Goal: Communication & Community: Share content

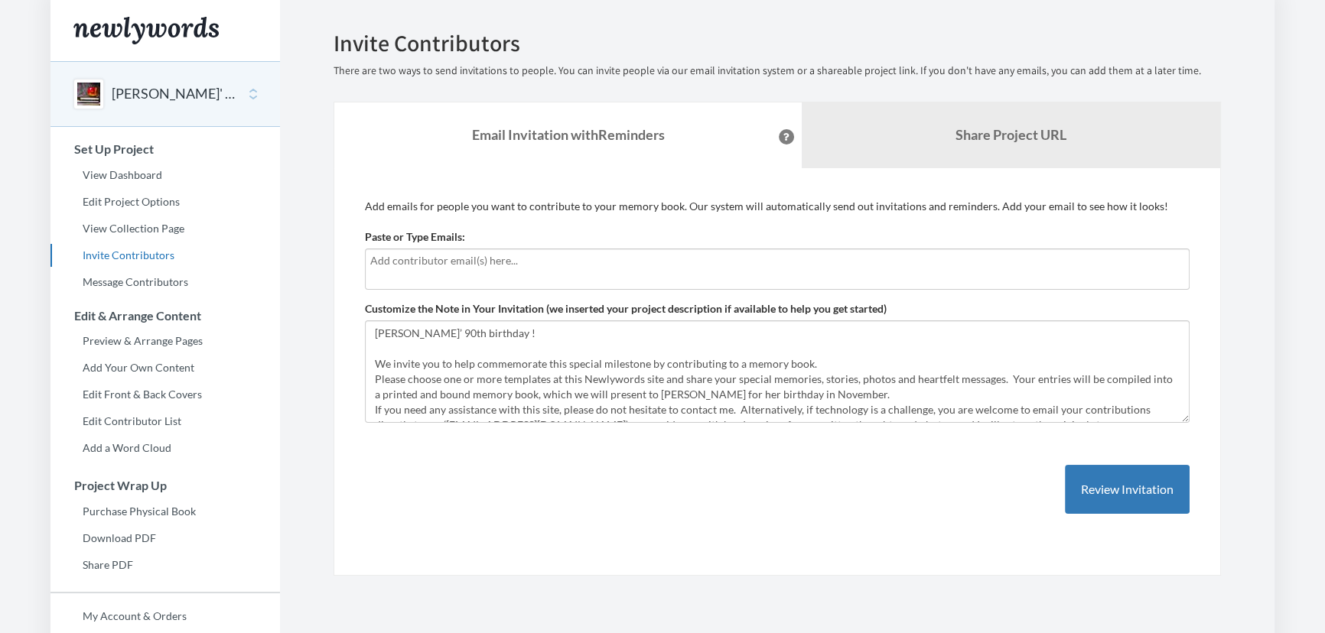
click at [586, 265] on input "text" at bounding box center [777, 260] width 814 height 17
type input "[EMAIL_ADDRESS][DOMAIN_NAME]"
drag, startPoint x: 547, startPoint y: 252, endPoint x: 545, endPoint y: 266, distance: 13.9
click at [547, 255] on input "[EMAIL_ADDRESS][DOMAIN_NAME]" at bounding box center [777, 260] width 814 height 17
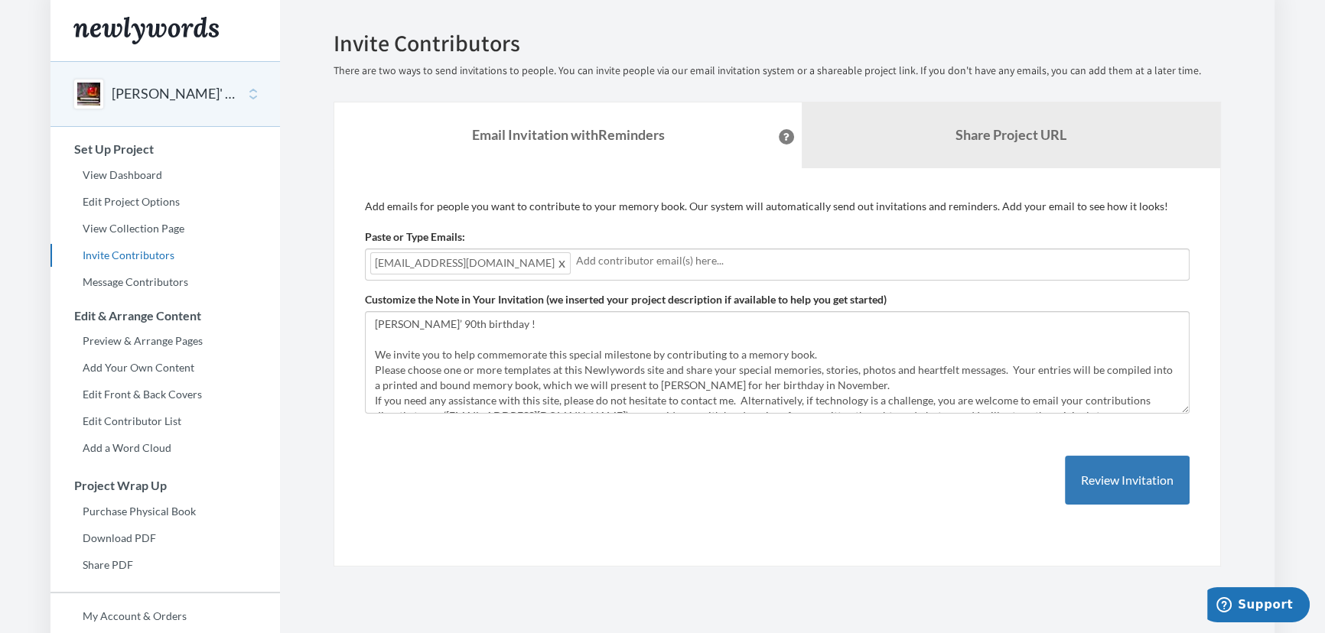
drag, startPoint x: 546, startPoint y: 259, endPoint x: 558, endPoint y: 268, distance: 14.9
click at [576, 259] on input "text" at bounding box center [880, 260] width 608 height 17
click at [641, 262] on input "text" at bounding box center [880, 260] width 608 height 17
click at [576, 259] on input "text" at bounding box center [880, 260] width 608 height 17
click at [557, 268] on span at bounding box center [562, 263] width 11 height 18
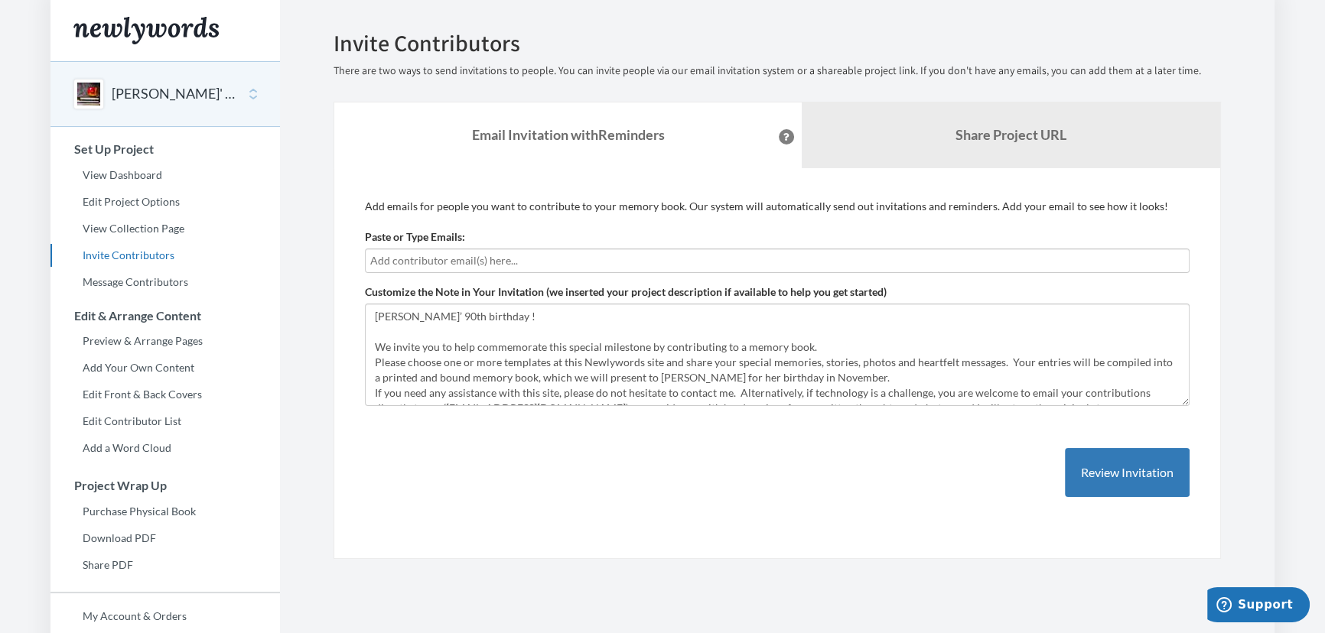
click at [497, 260] on input "text" at bounding box center [777, 260] width 814 height 17
type input "[EMAIL_ADDRESS][DOMAIN_NAME]"
click at [552, 259] on input "[EMAIL_ADDRESS][DOMAIN_NAME]" at bounding box center [777, 260] width 814 height 17
click at [632, 521] on div "Add emails for people you want to contribute to your memory book. Our system wi…" at bounding box center [777, 364] width 825 height 330
click at [598, 255] on input "[EMAIL_ADDRESS][DOMAIN_NAME]" at bounding box center [777, 260] width 814 height 17
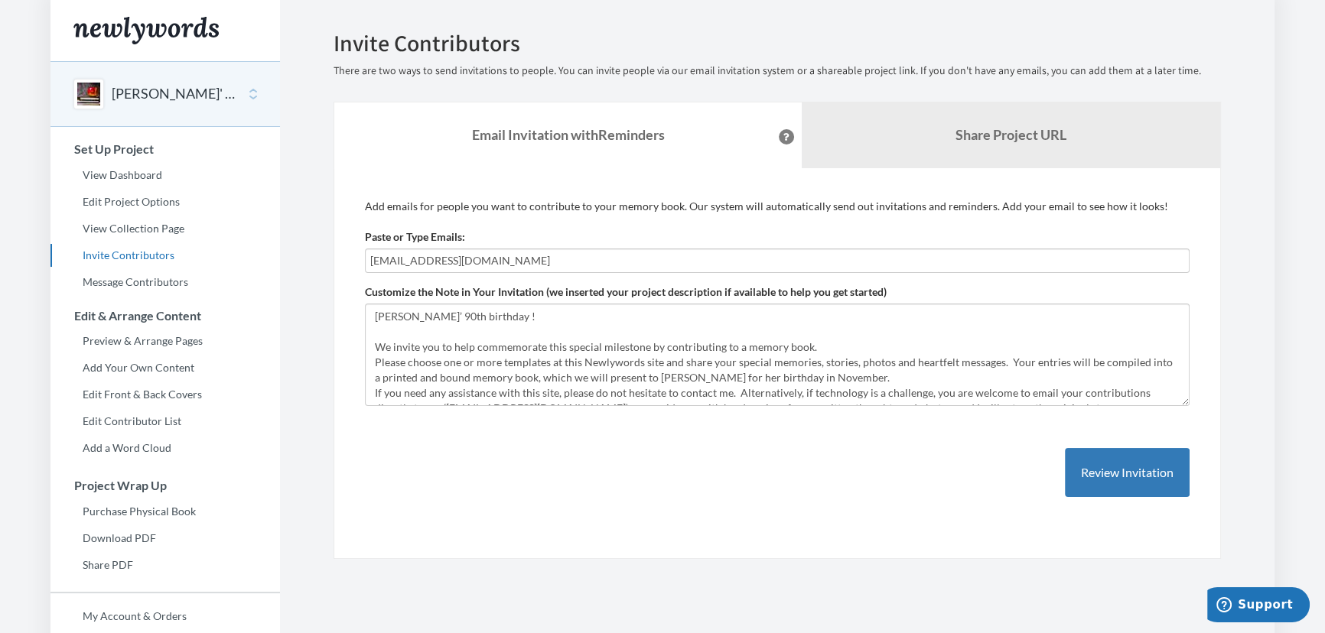
click at [597, 264] on input "[EMAIL_ADDRESS][DOMAIN_NAME]" at bounding box center [777, 260] width 814 height 17
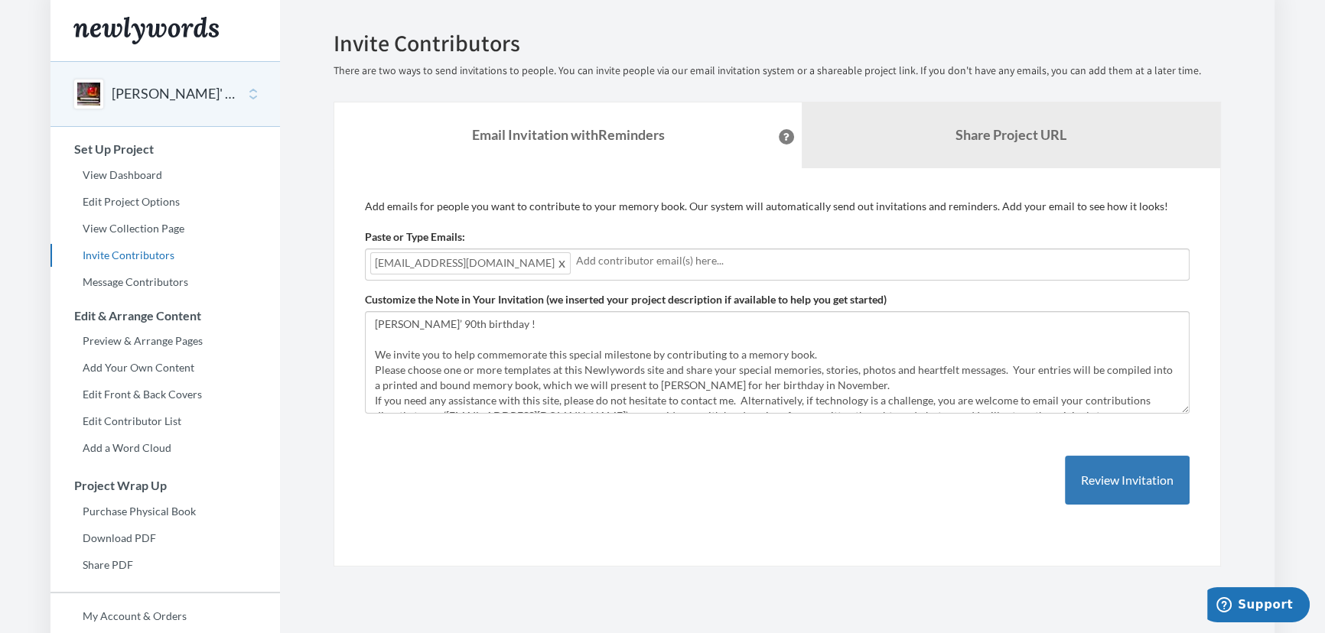
click at [576, 261] on input "text" at bounding box center [880, 260] width 608 height 17
click at [782, 268] on input "text" at bounding box center [983, 260] width 402 height 17
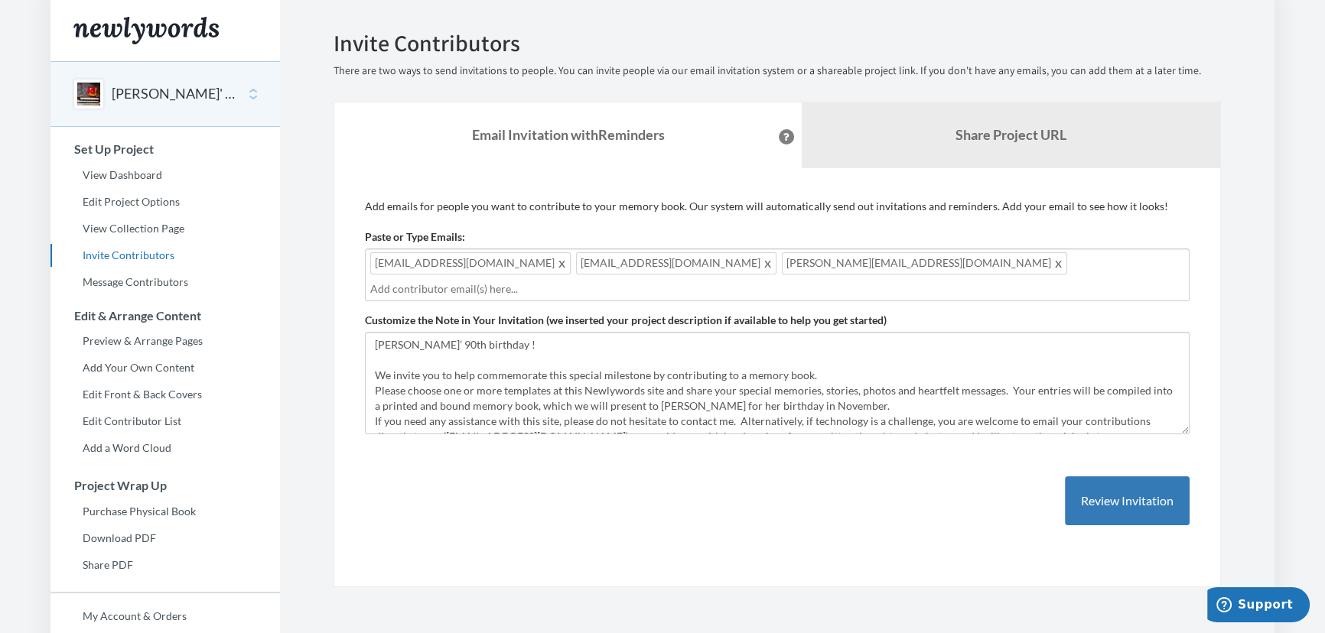
click at [945, 281] on input "text" at bounding box center [777, 289] width 814 height 17
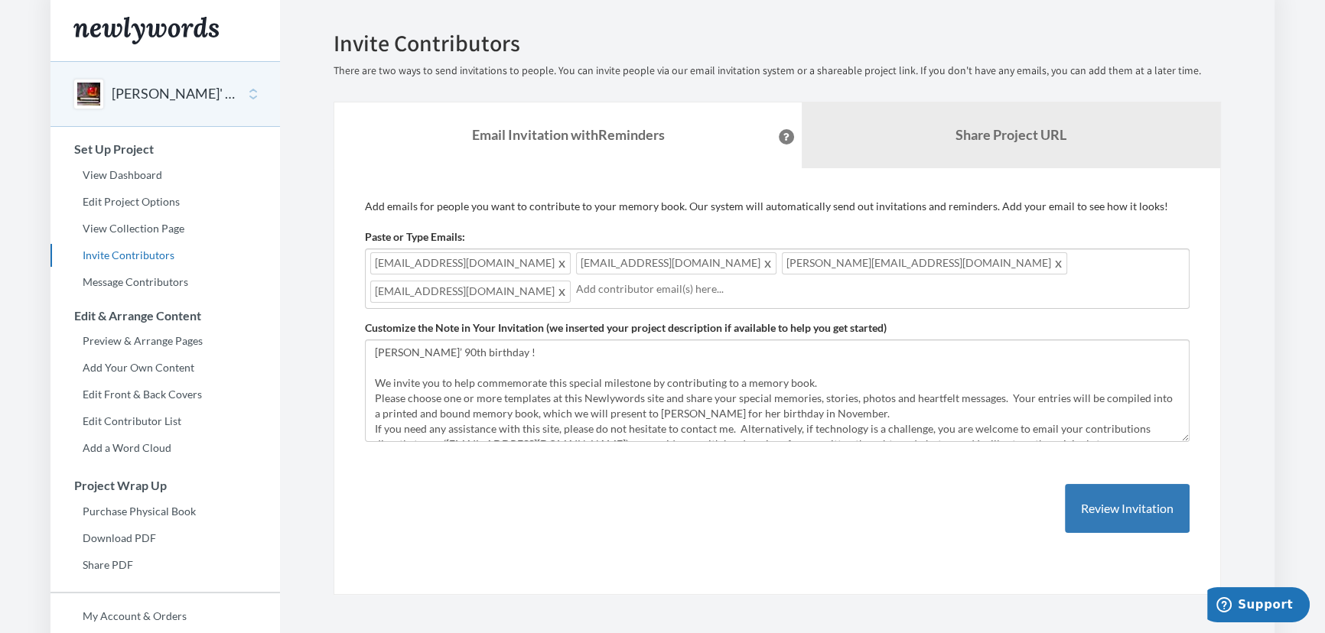
click at [568, 282] on span at bounding box center [562, 291] width 11 height 18
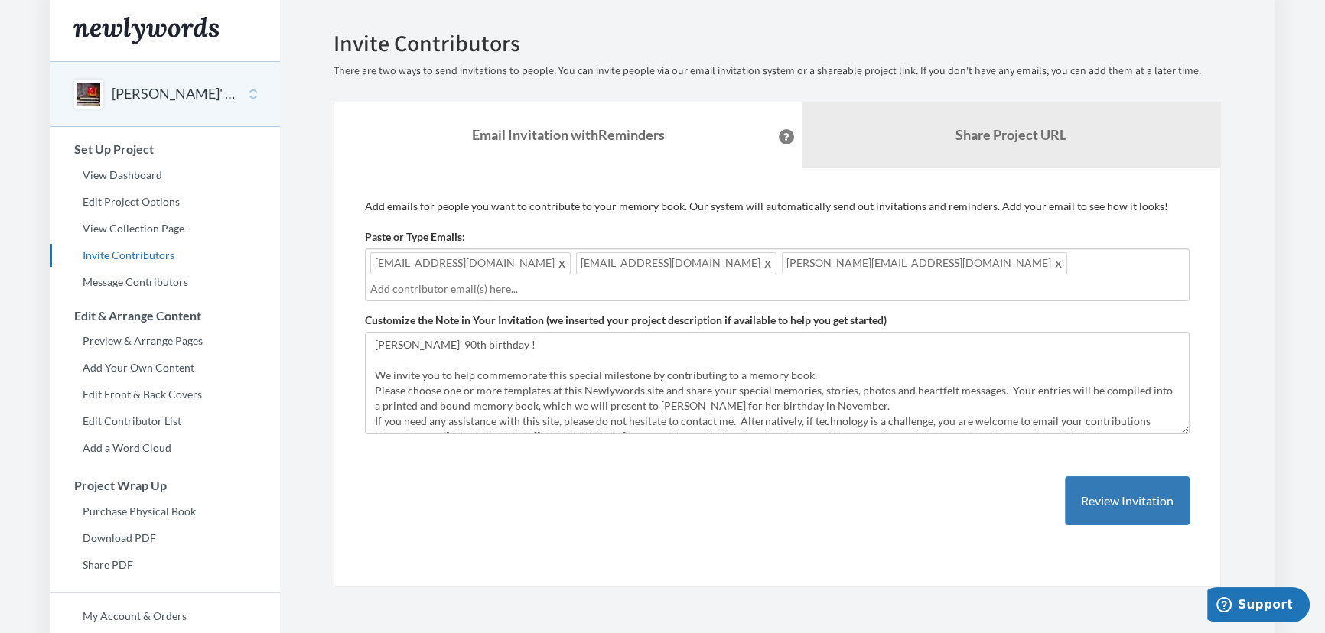
click at [763, 265] on span at bounding box center [768, 263] width 11 height 18
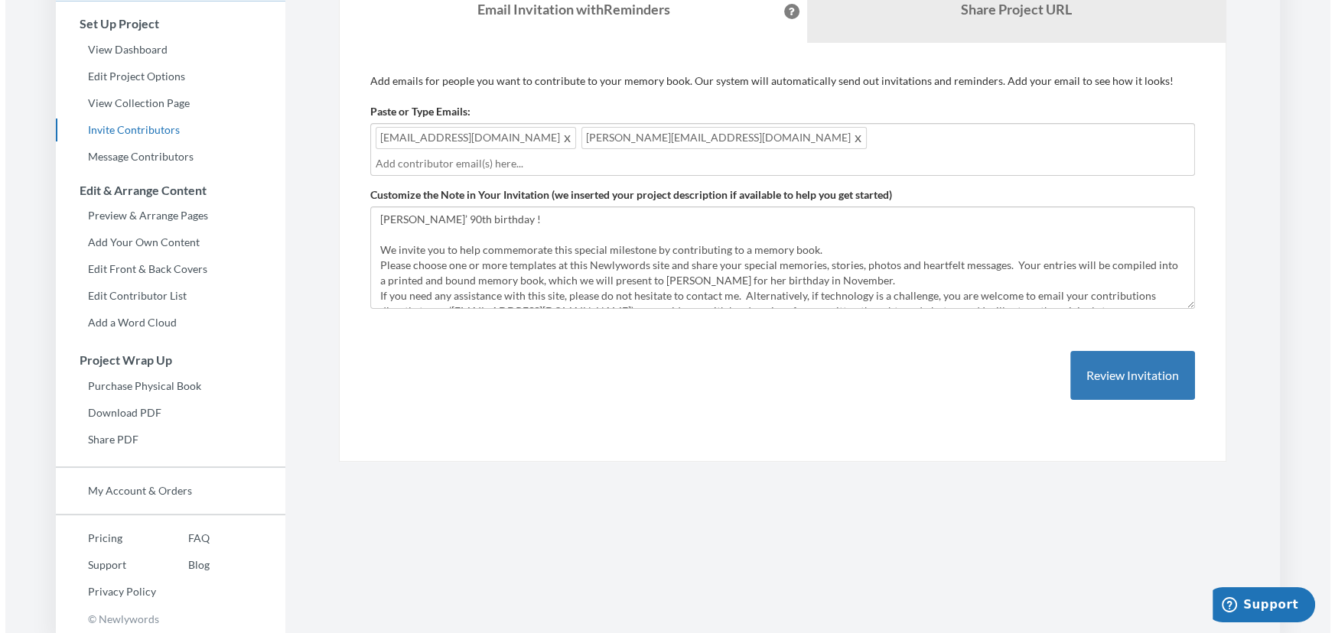
scroll to position [126, 0]
click at [1128, 363] on button "Review Invitation" at bounding box center [1127, 375] width 125 height 50
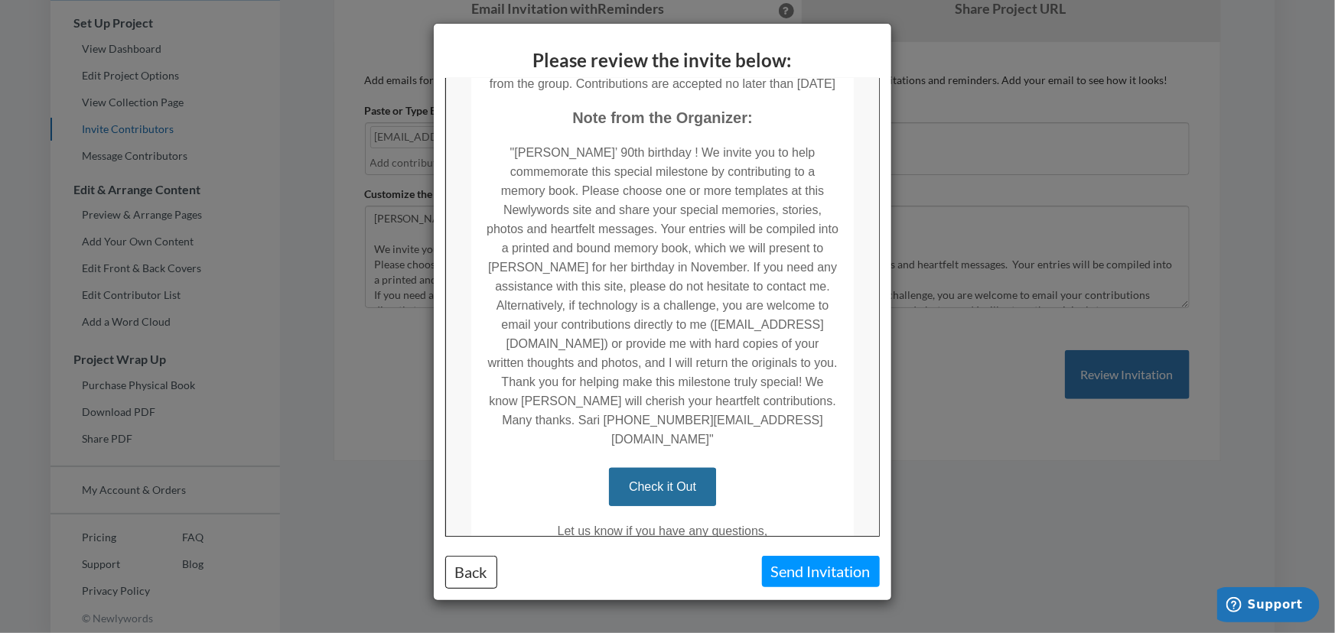
scroll to position [96, 0]
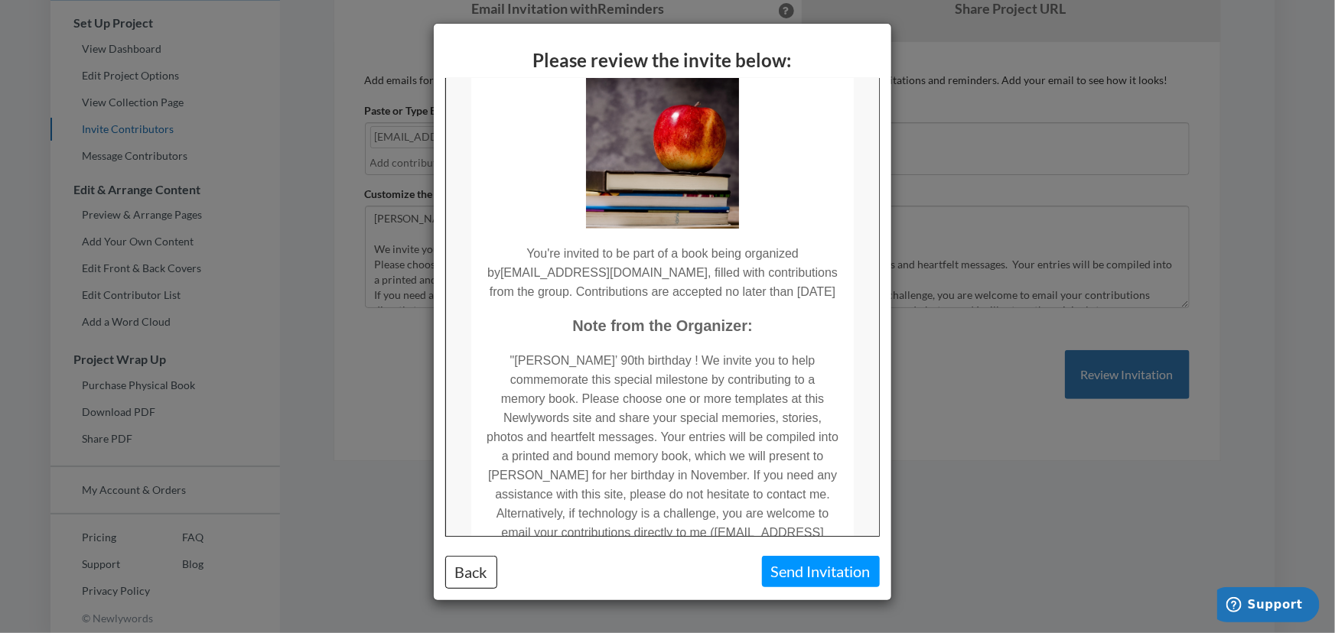
click at [993, 493] on div "Please review the invite below: Back Send Invitation" at bounding box center [667, 316] width 1335 height 633
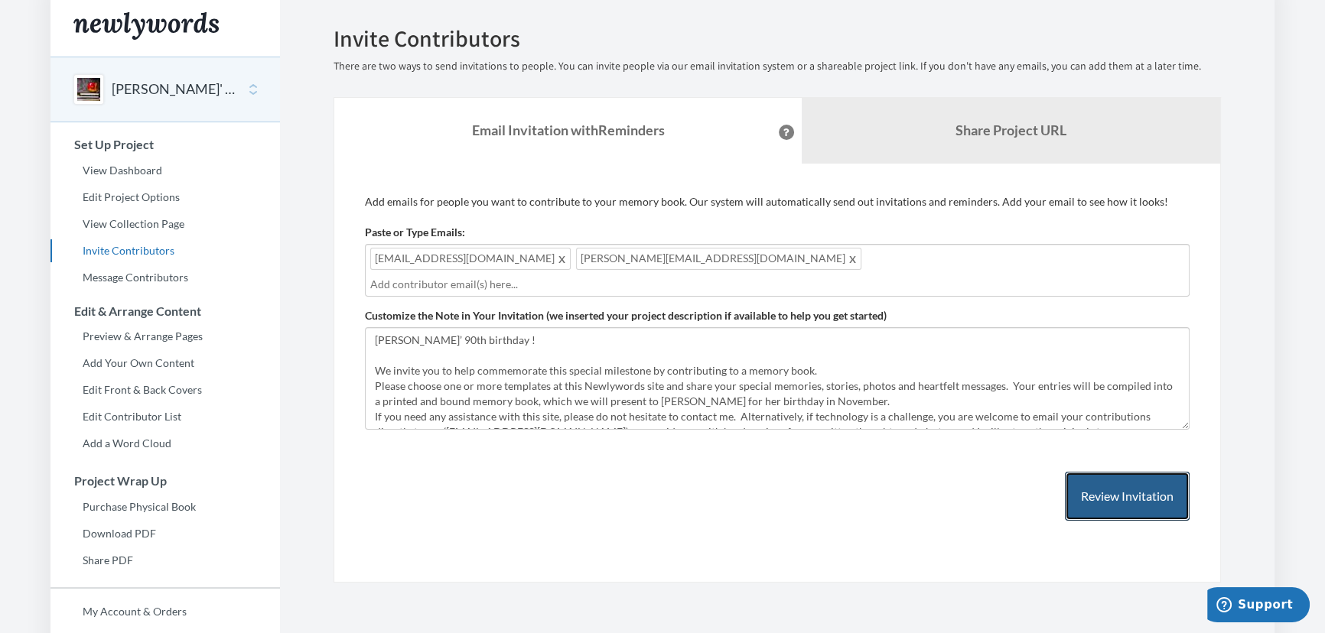
scroll to position [0, 0]
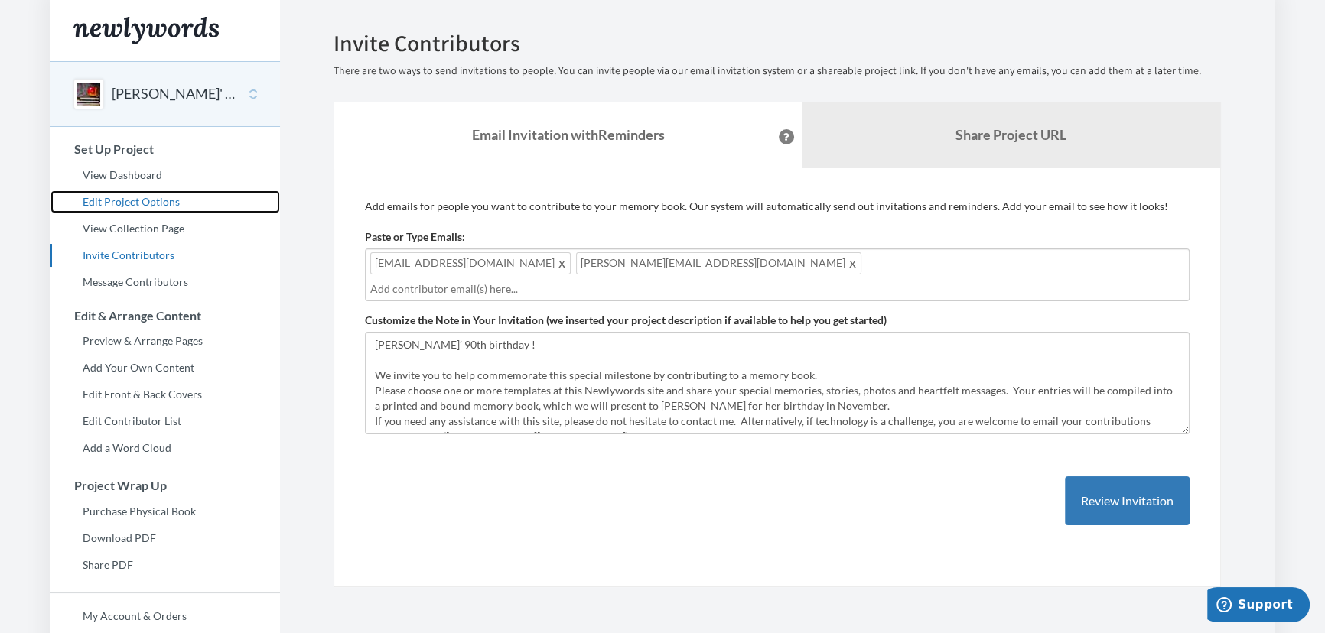
click at [153, 207] on link "Edit Project Options" at bounding box center [164, 201] width 229 height 23
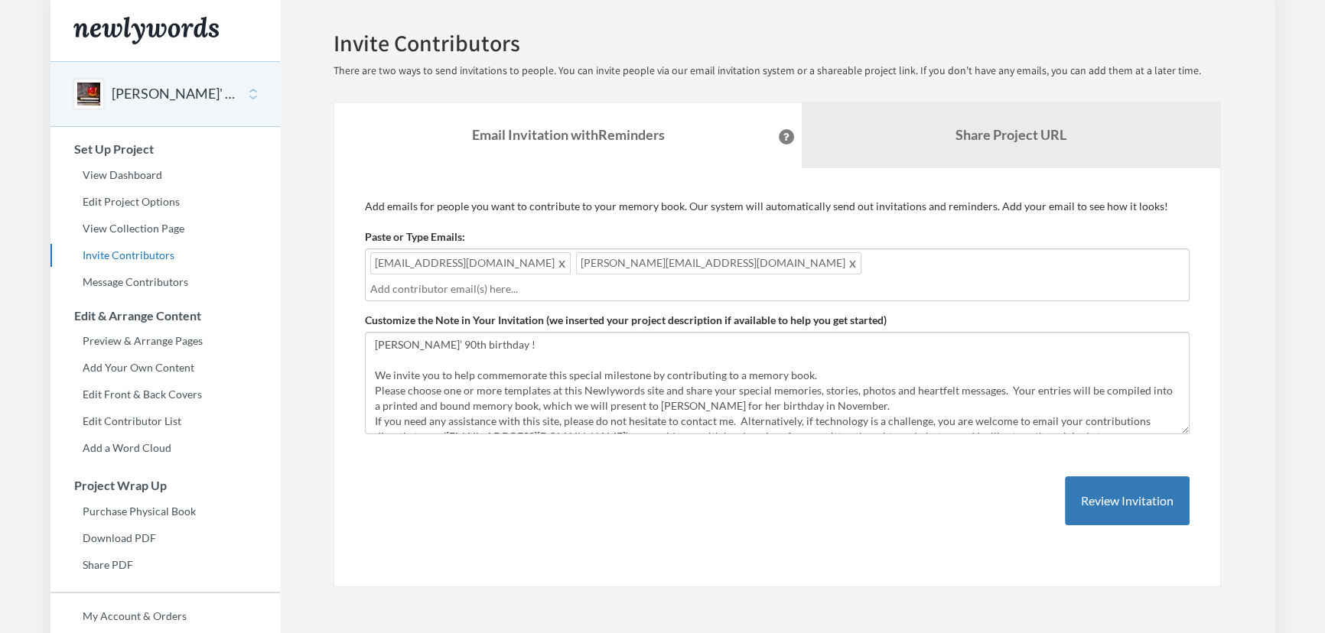
click at [787, 281] on input "text" at bounding box center [777, 289] width 814 height 17
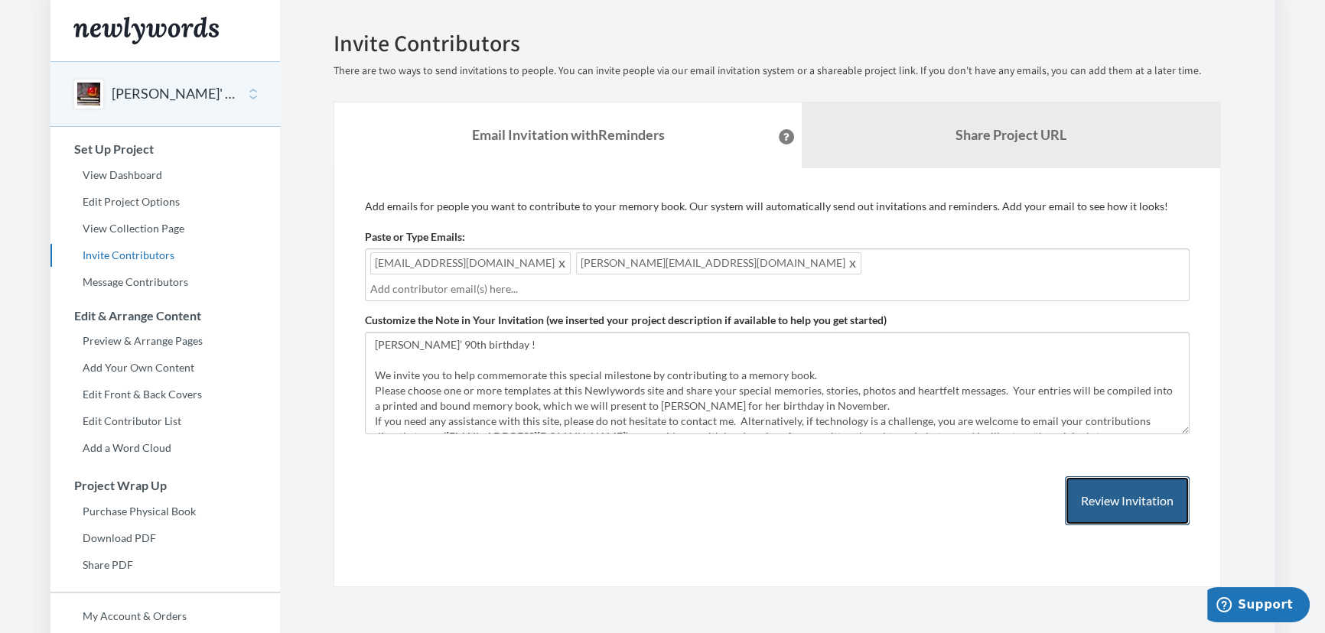
click at [1112, 482] on button "Review Invitation" at bounding box center [1127, 502] width 125 height 50
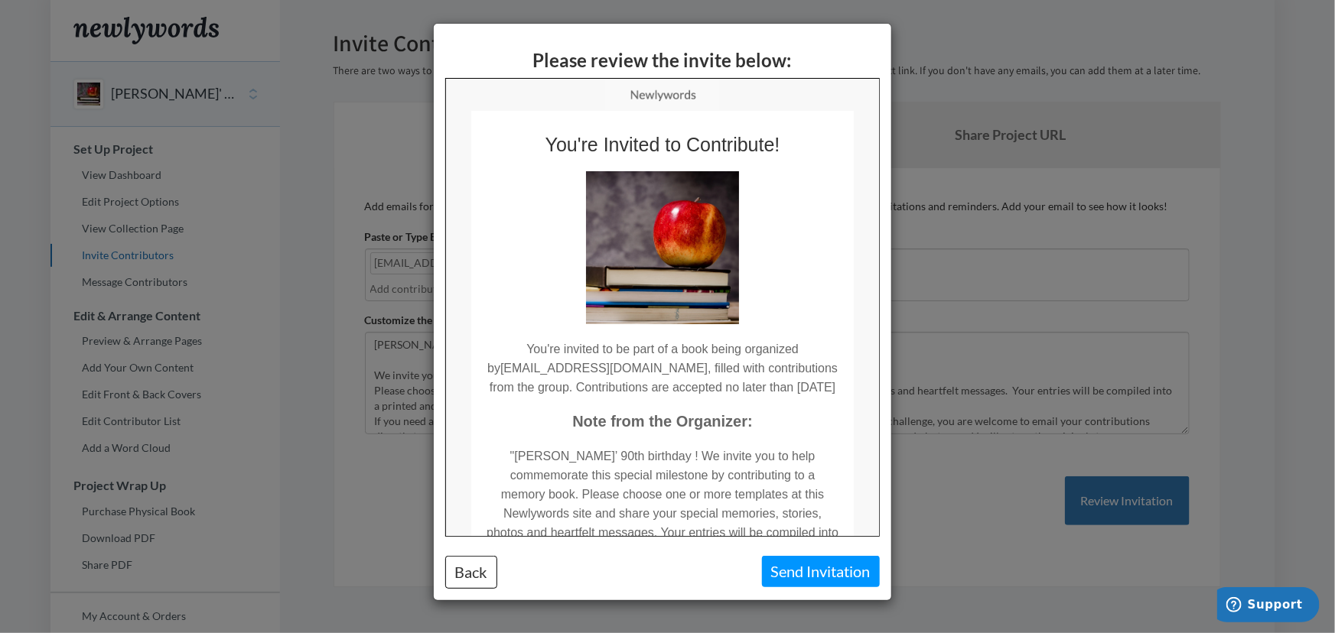
click at [953, 488] on div "Please review the invite below: Back Send Invitation" at bounding box center [667, 316] width 1335 height 633
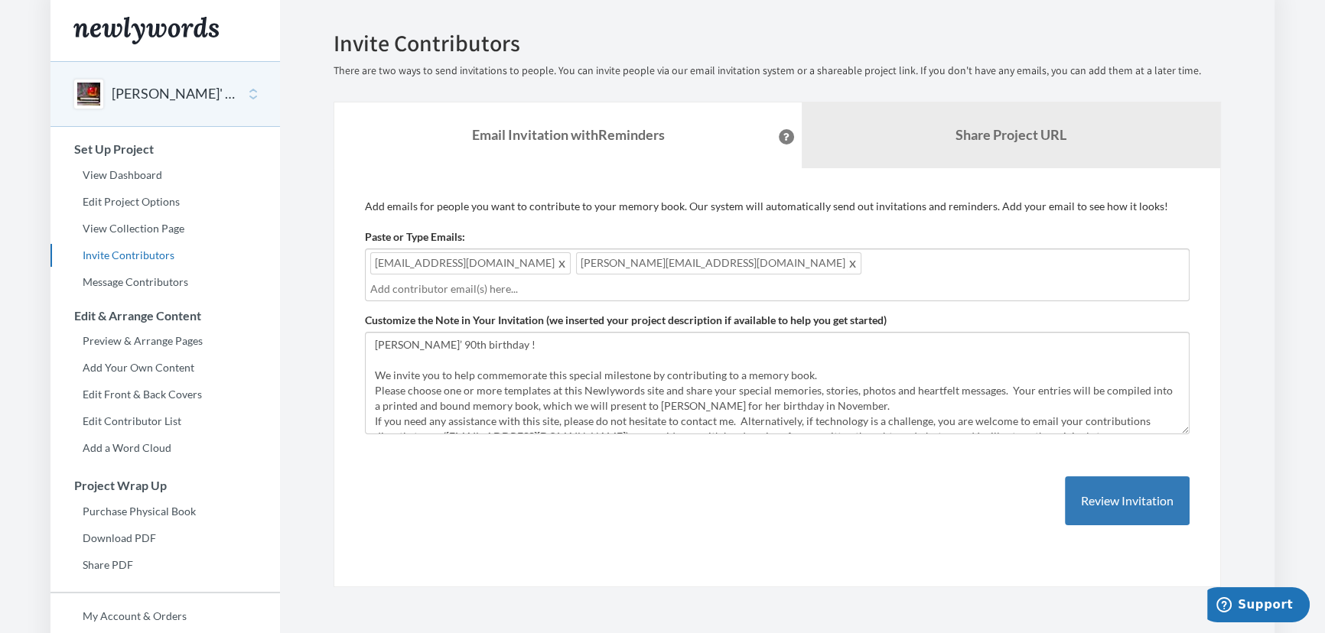
click at [848, 266] on span at bounding box center [853, 263] width 11 height 18
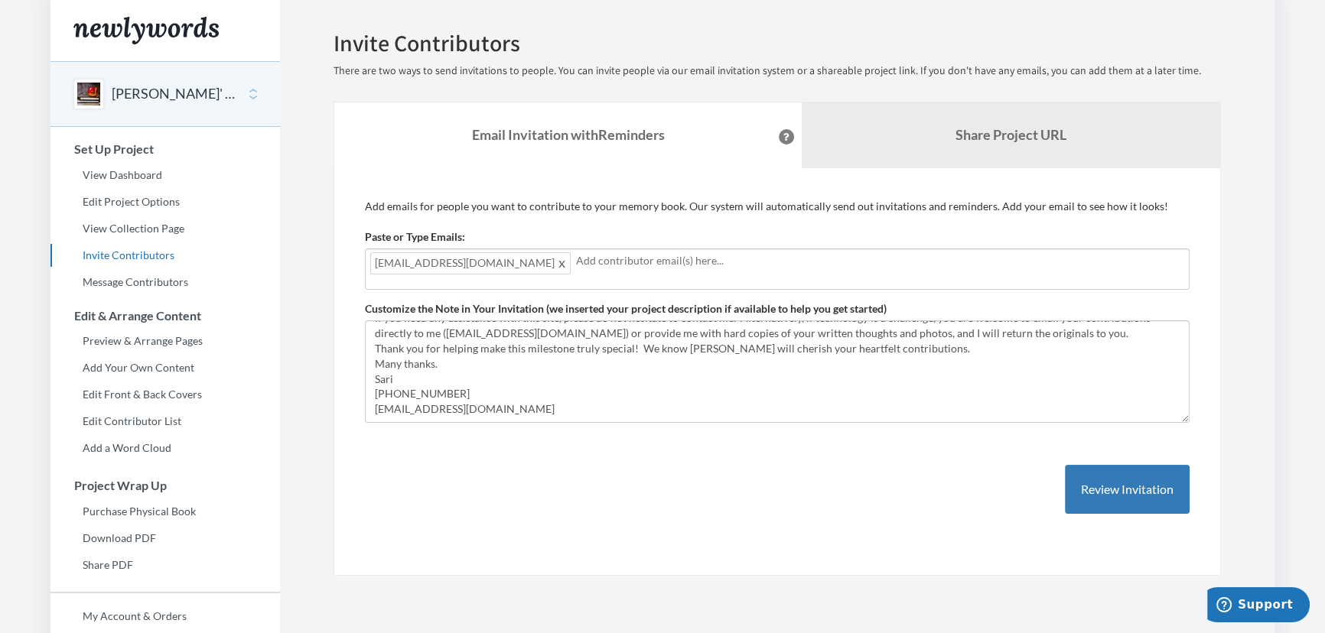
scroll to position [107, 0]
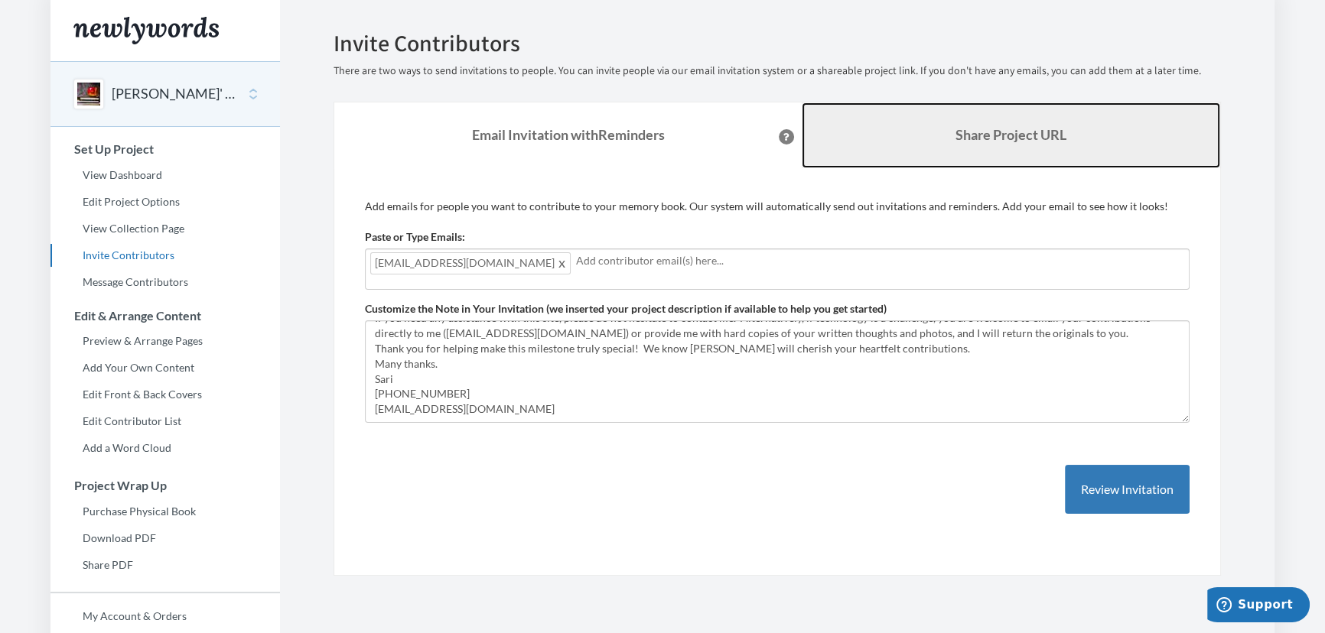
click at [893, 134] on link "Share Project URL" at bounding box center [1011, 136] width 418 height 66
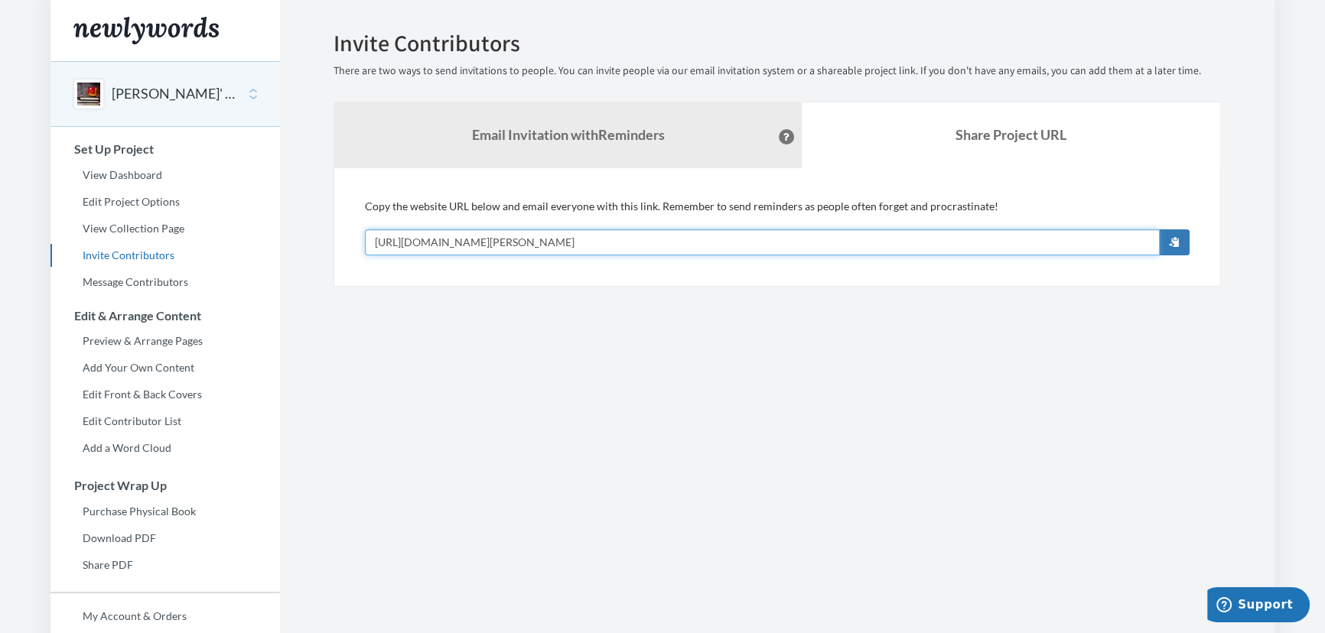
click at [373, 242] on input "[URL][DOMAIN_NAME][PERSON_NAME]" at bounding box center [762, 242] width 795 height 26
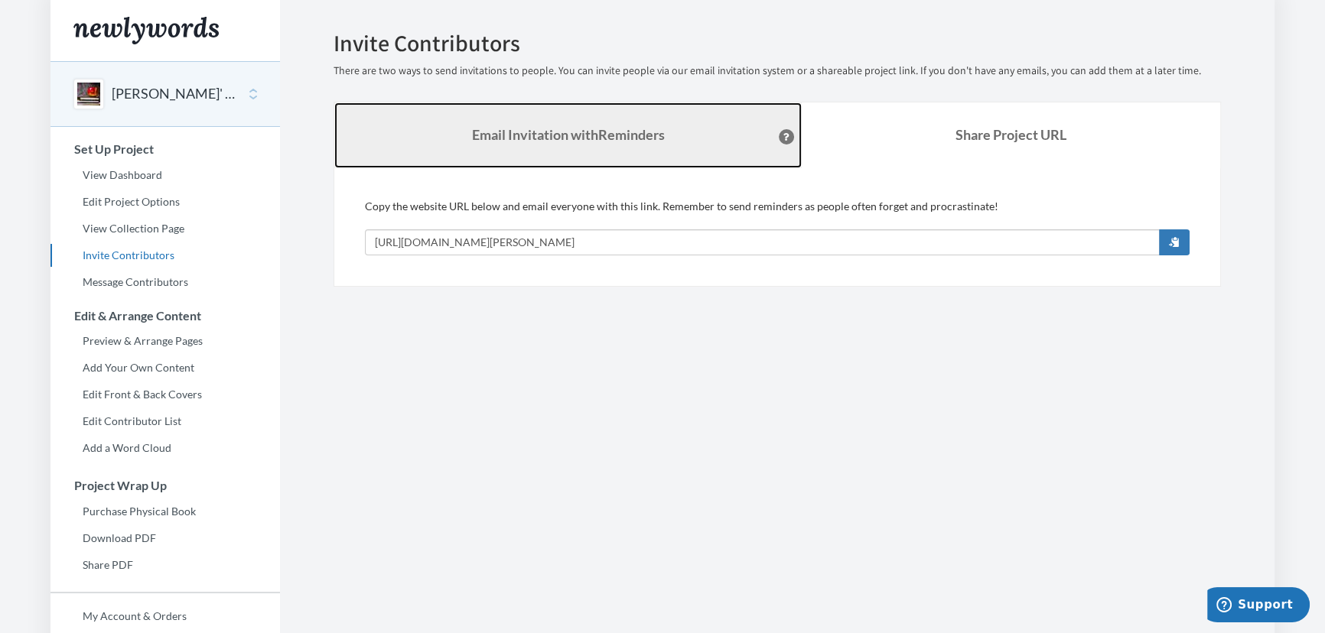
click at [581, 135] on strong "Email Invitation with Reminders" at bounding box center [568, 134] width 193 height 17
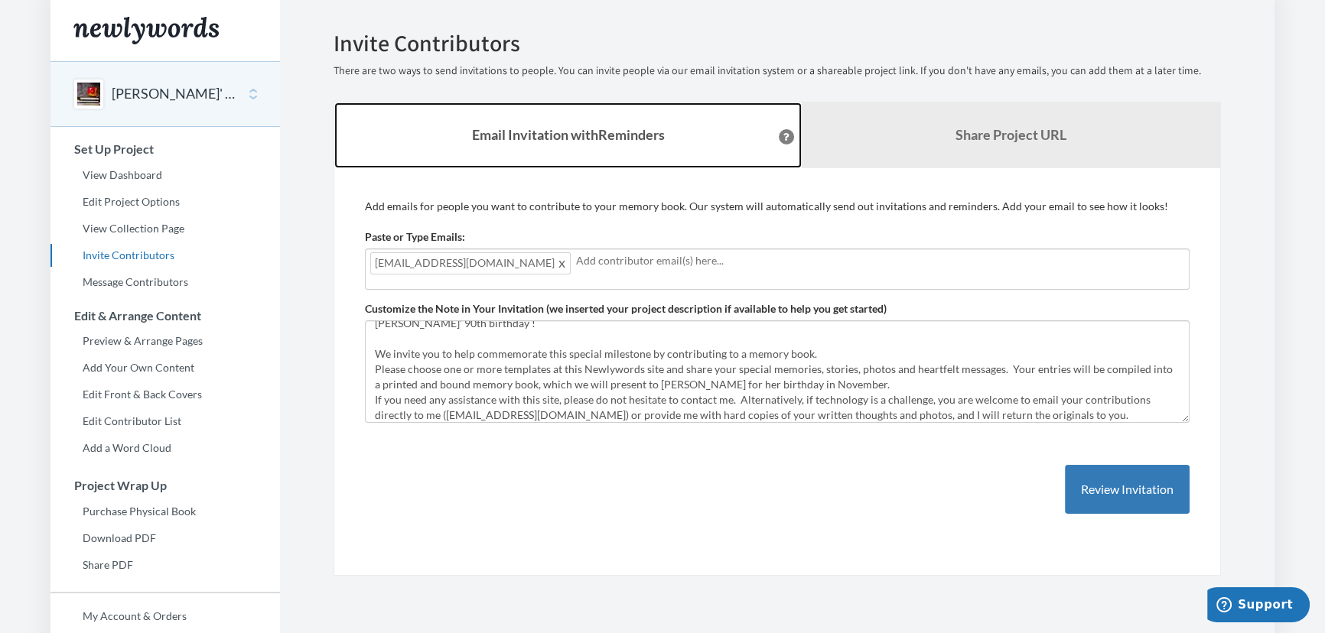
scroll to position [0, 0]
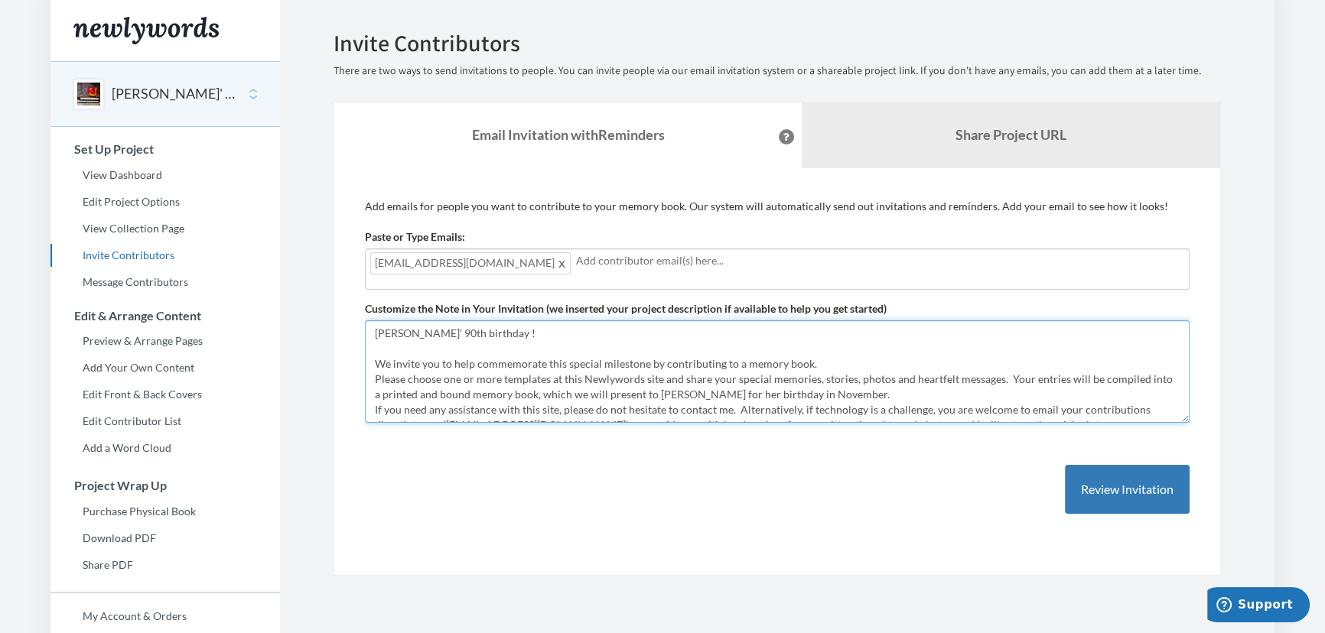
click at [658, 377] on textarea "[PERSON_NAME]’ 90th birthday ! We invite you to help commemorate this special m…" at bounding box center [777, 372] width 825 height 103
paste textarea "[URL][DOMAIN_NAME][PERSON_NAME]"
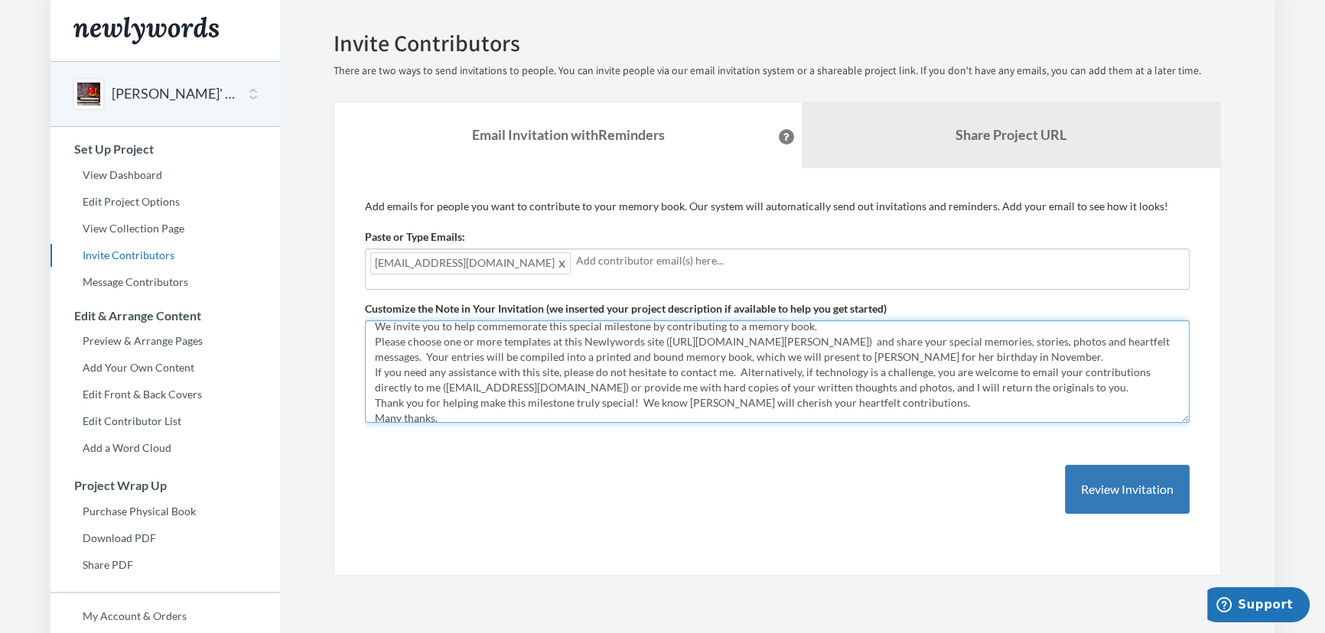
scroll to position [107, 0]
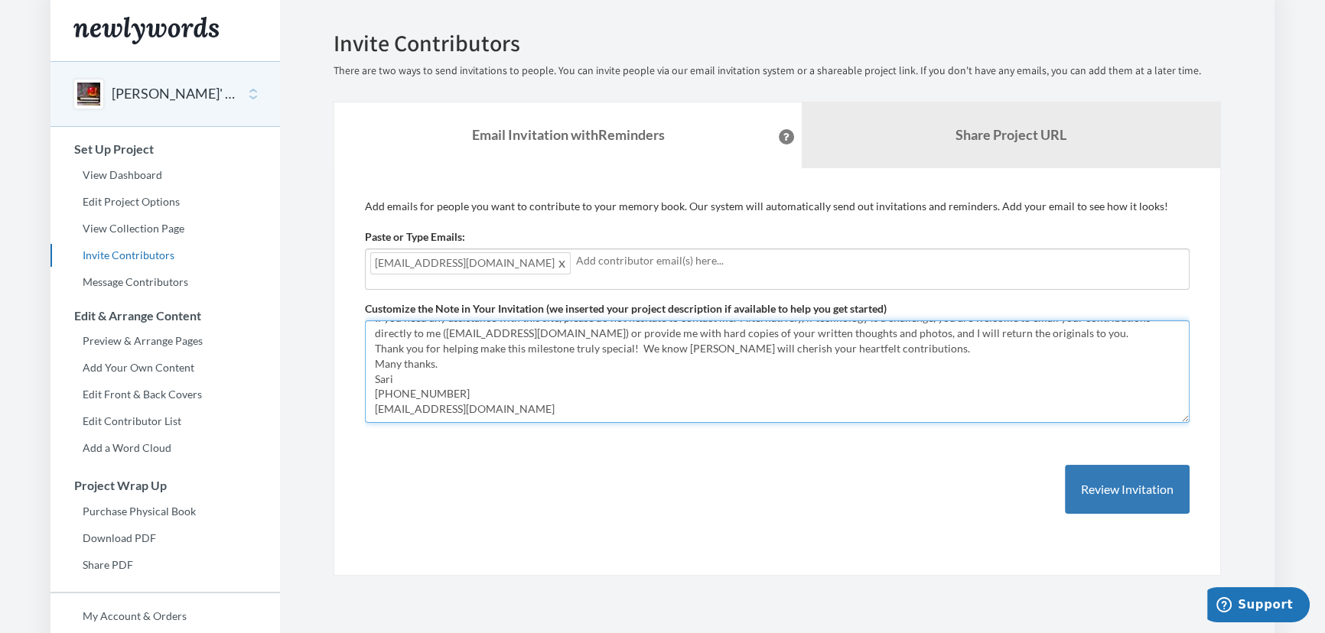
click at [932, 336] on textarea "[PERSON_NAME]’ 90th birthday ! We invite you to help commemorate this special m…" at bounding box center [777, 372] width 825 height 103
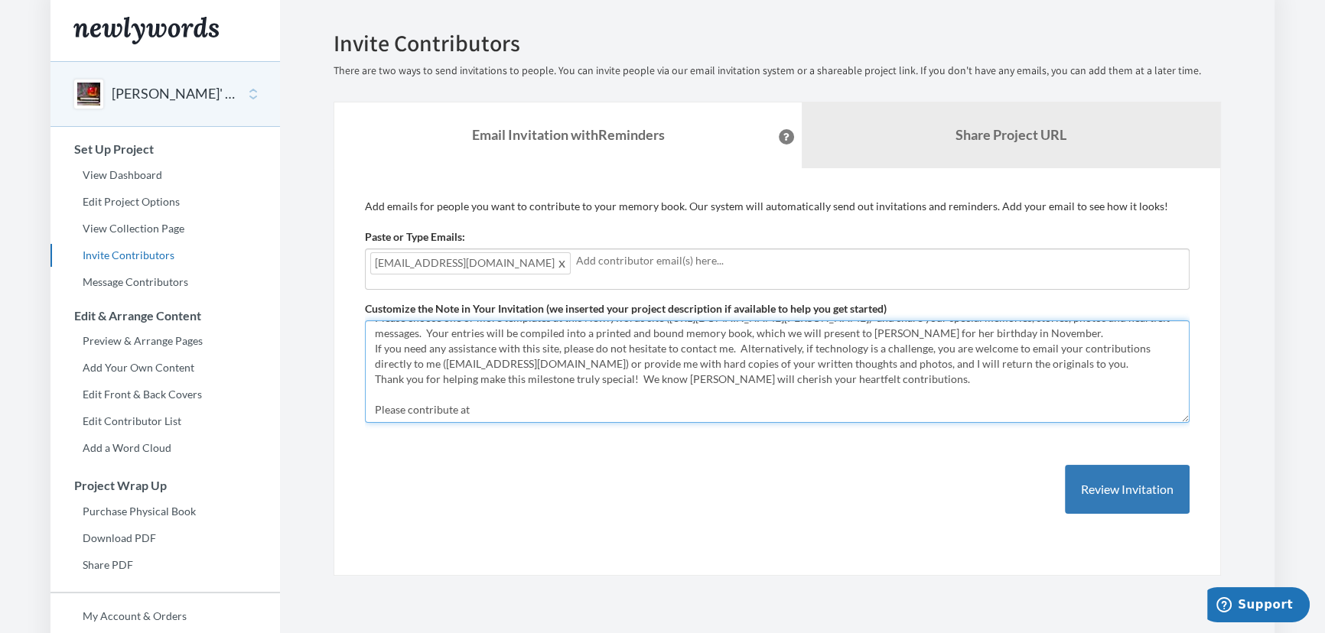
scroll to position [37, 0]
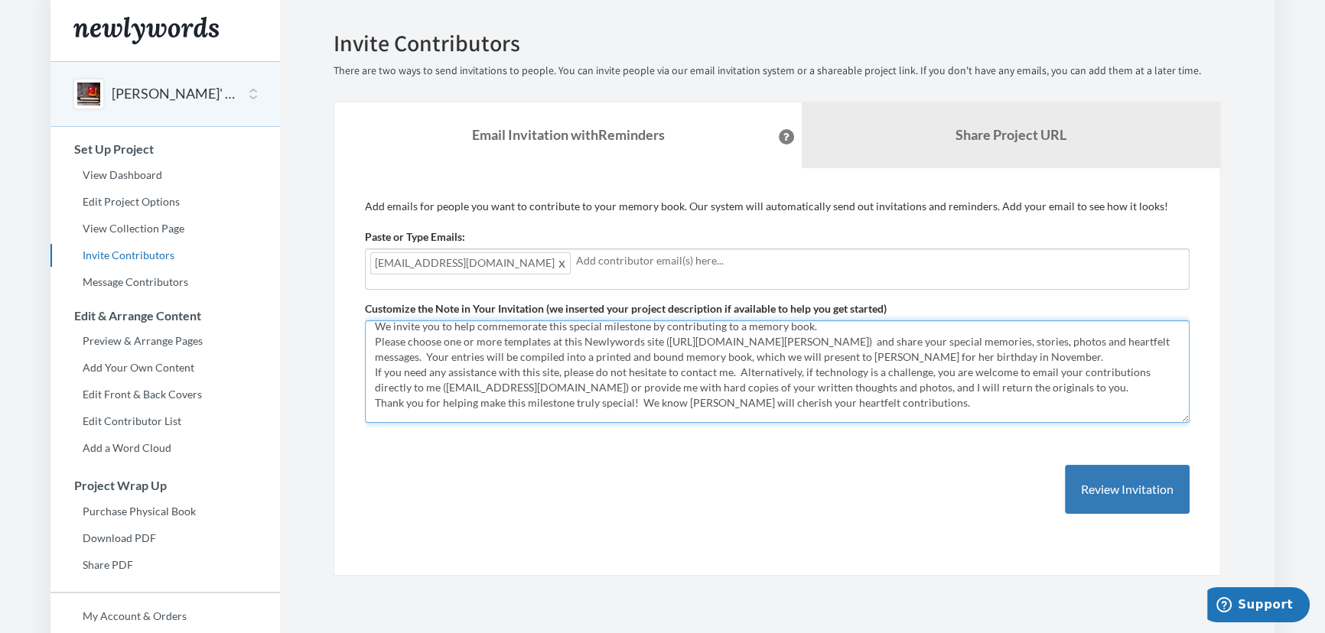
click at [667, 343] on textarea "[PERSON_NAME]’ 90th birthday ! We invite you to help commemorate this special m…" at bounding box center [777, 372] width 825 height 103
click at [665, 341] on textarea "[PERSON_NAME]’ 90th birthday ! We invite you to help commemorate this special m…" at bounding box center [777, 372] width 825 height 103
drag, startPoint x: 663, startPoint y: 341, endPoint x: 695, endPoint y: 341, distance: 32.1
click at [695, 341] on textarea "[PERSON_NAME]’ 90th birthday ! We invite you to help commemorate this special m…" at bounding box center [777, 372] width 825 height 103
click at [752, 360] on textarea "[PERSON_NAME]’ 90th birthday ! We invite you to help commemorate this special m…" at bounding box center [777, 372] width 825 height 103
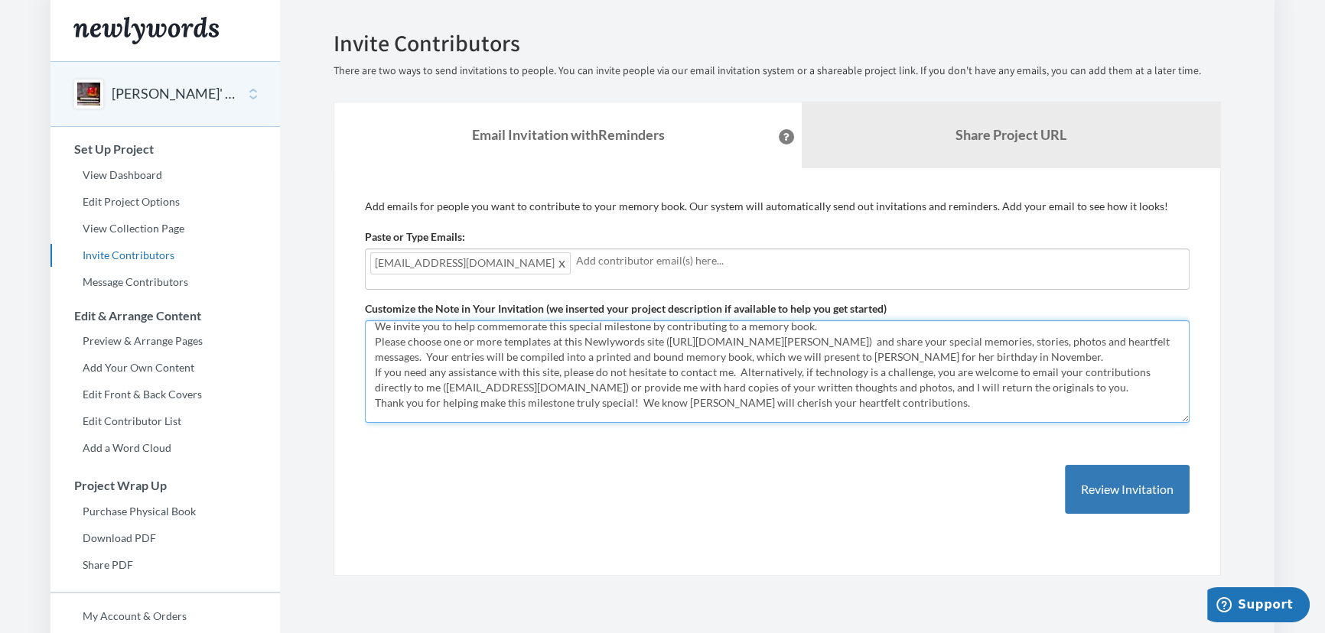
drag, startPoint x: 660, startPoint y: 340, endPoint x: 978, endPoint y: 343, distance: 317.5
click at [978, 343] on textarea "[PERSON_NAME]’ 90th birthday ! We invite you to help commemorate this special m…" at bounding box center [777, 372] width 825 height 103
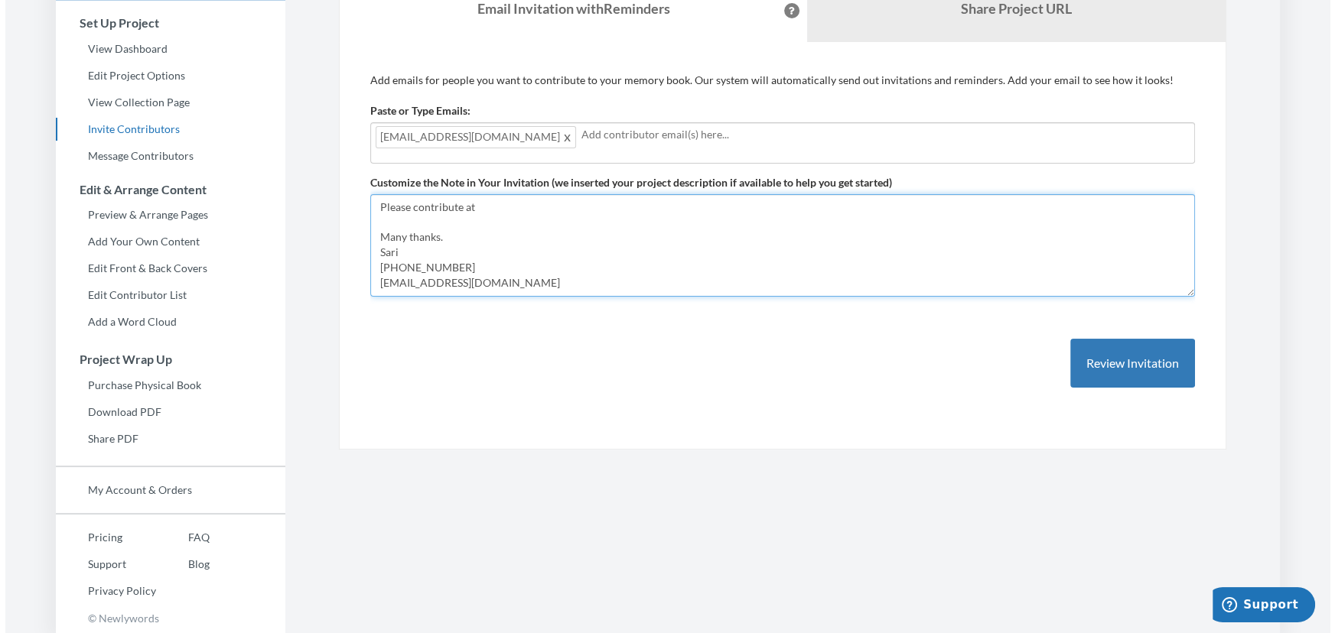
scroll to position [83, 0]
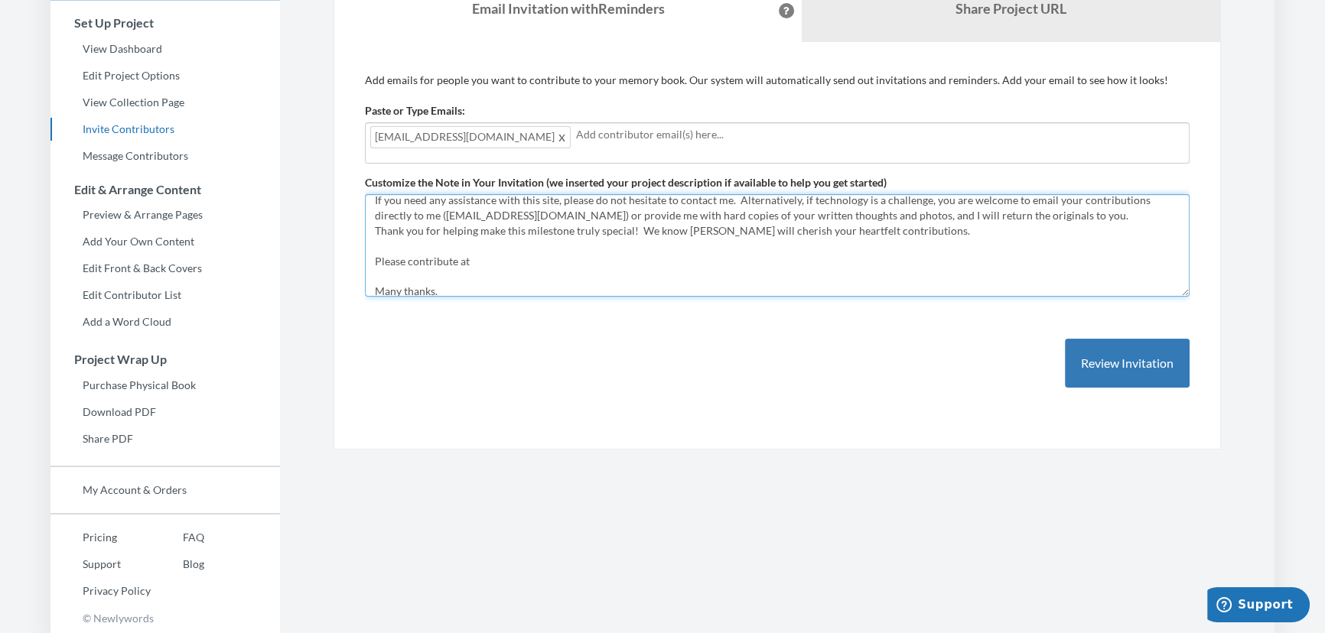
drag, startPoint x: 568, startPoint y: 255, endPoint x: 566, endPoint y: 263, distance: 7.8
click at [567, 259] on textarea "[PERSON_NAME]’ 90th birthday ! We invite you to help commemorate this special m…" at bounding box center [777, 245] width 825 height 103
paste textarea "([URL][DOMAIN_NAME][PERSON_NAME]"
click at [473, 256] on textarea "[PERSON_NAME]’ 90th birthday ! We invite you to help commemorate this special m…" at bounding box center [777, 245] width 825 height 103
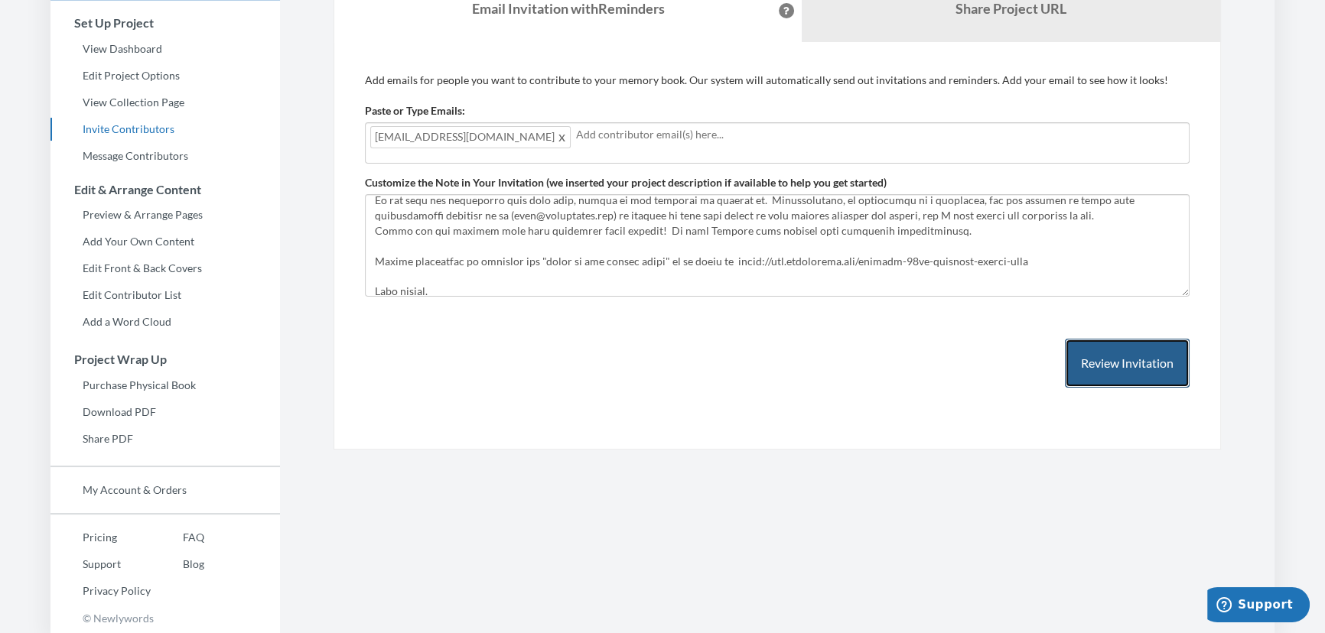
click at [1085, 362] on button "Review Invitation" at bounding box center [1127, 364] width 125 height 50
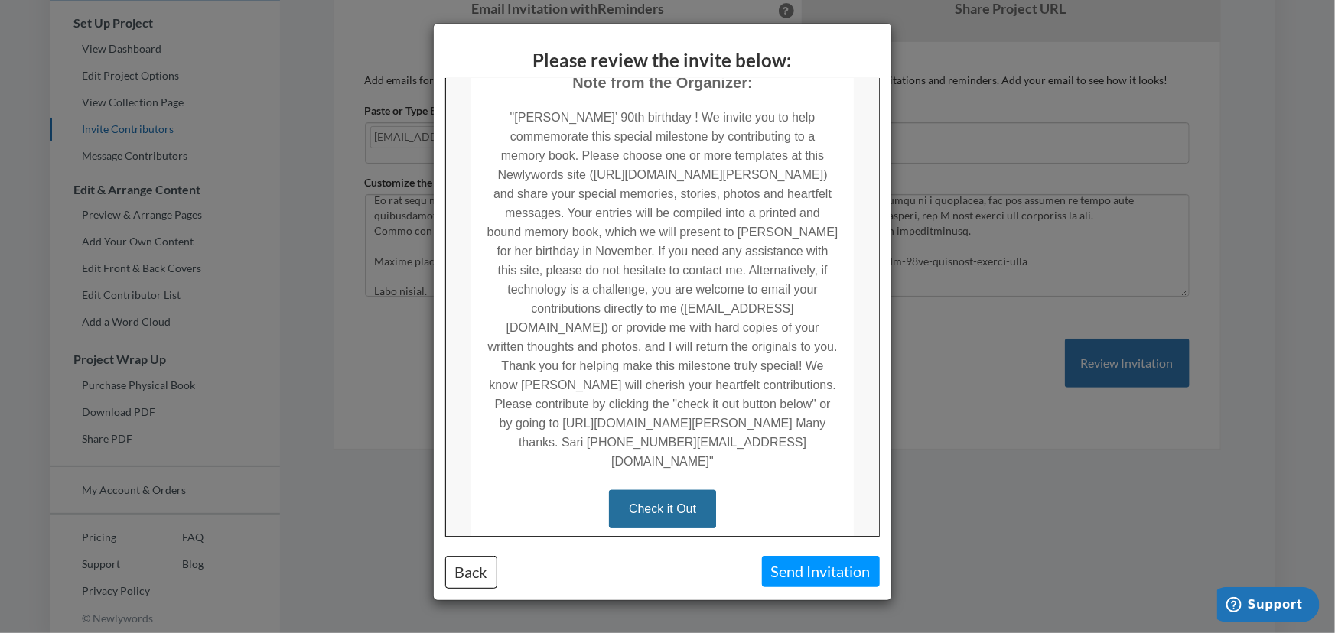
scroll to position [347, 0]
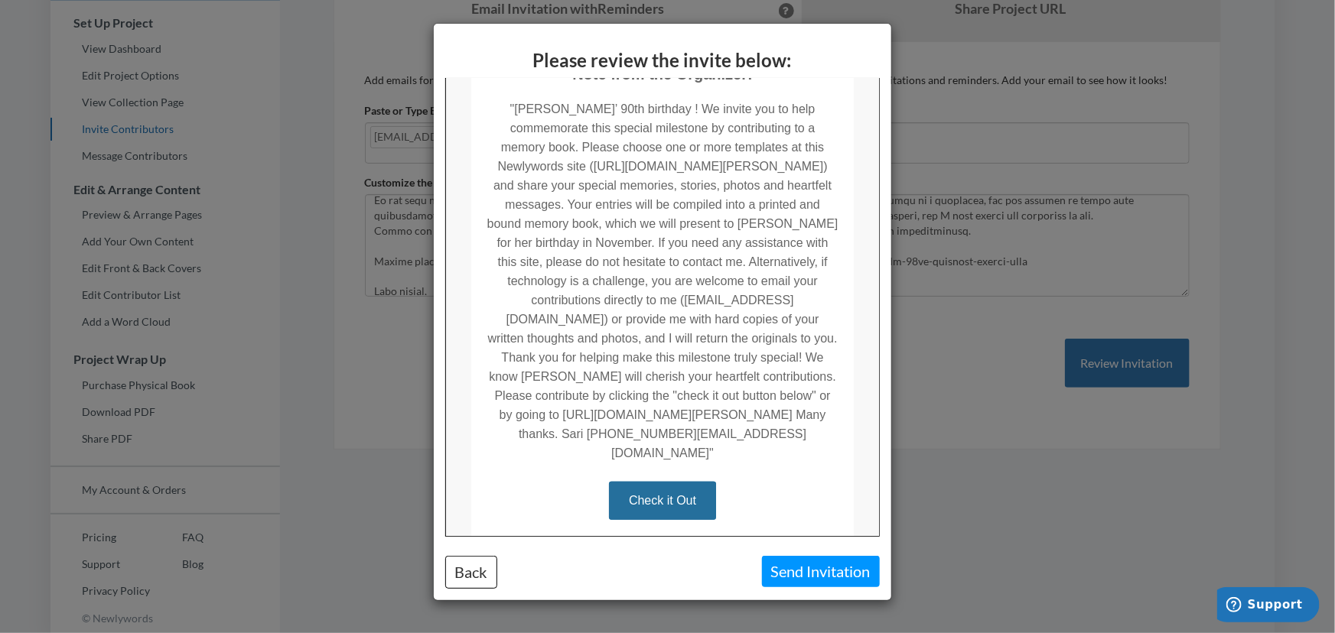
click at [1097, 506] on div "Please review the invite below: Back Send Invitation" at bounding box center [667, 316] width 1335 height 633
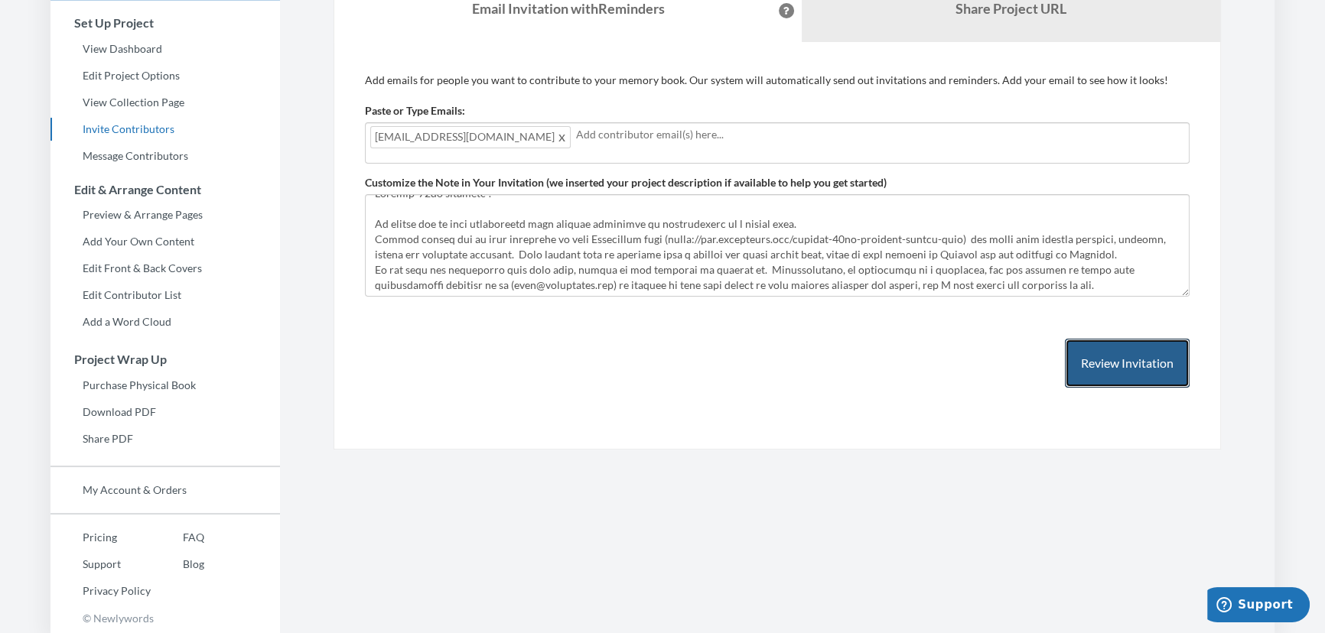
scroll to position [0, 0]
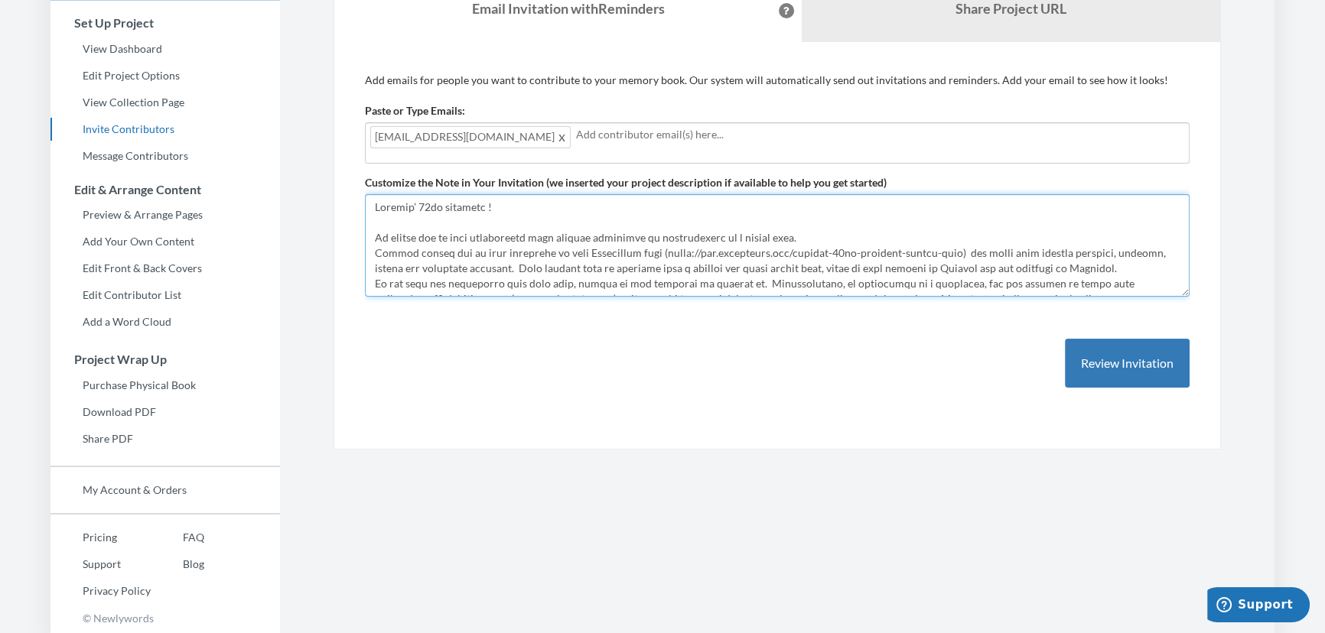
click at [819, 231] on textarea "[PERSON_NAME]’ 90th birthday ! We invite you to help commemorate this special m…" at bounding box center [777, 245] width 825 height 103
click at [668, 252] on textarea "[PERSON_NAME]’ 90th birthday ! We invite you to help commemorate this special m…" at bounding box center [777, 245] width 825 height 103
drag, startPoint x: 658, startPoint y: 252, endPoint x: 981, endPoint y: 260, distance: 323.7
click at [981, 260] on textarea "[PERSON_NAME]’ 90th birthday ! We invite you to help commemorate this special m…" at bounding box center [777, 245] width 825 height 103
click at [828, 268] on textarea "[PERSON_NAME]’ 90th birthday ! We invite you to help commemorate this special m…" at bounding box center [777, 245] width 825 height 103
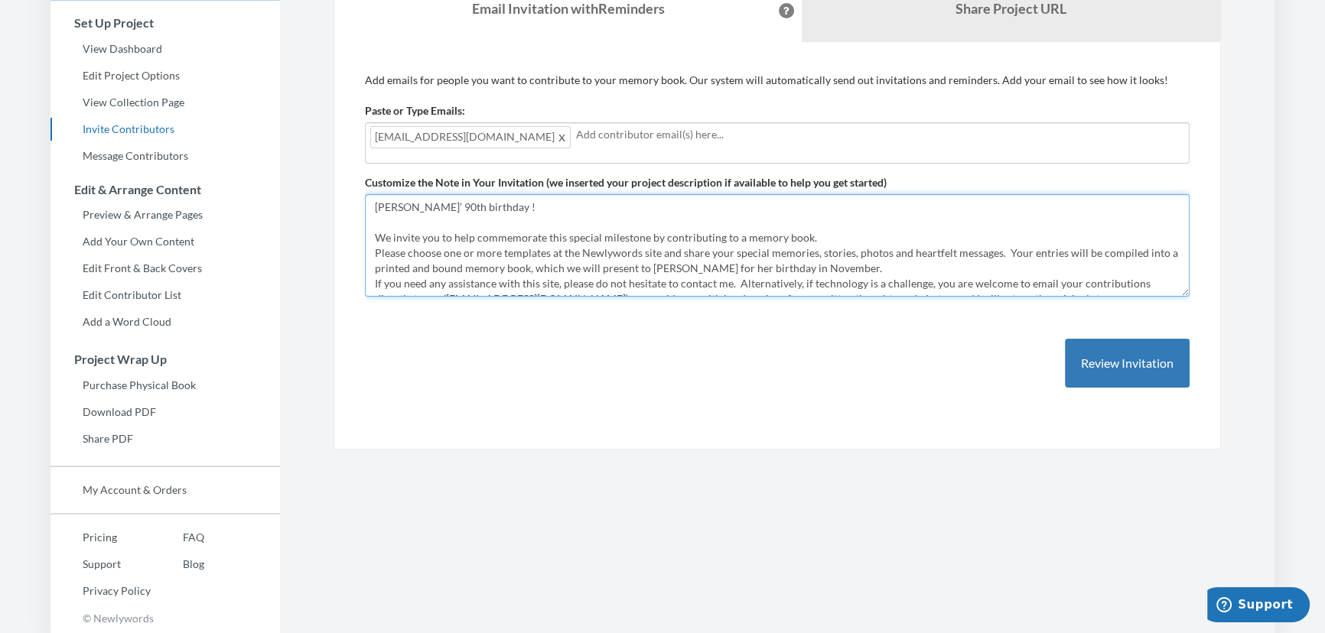
scroll to position [69, 0]
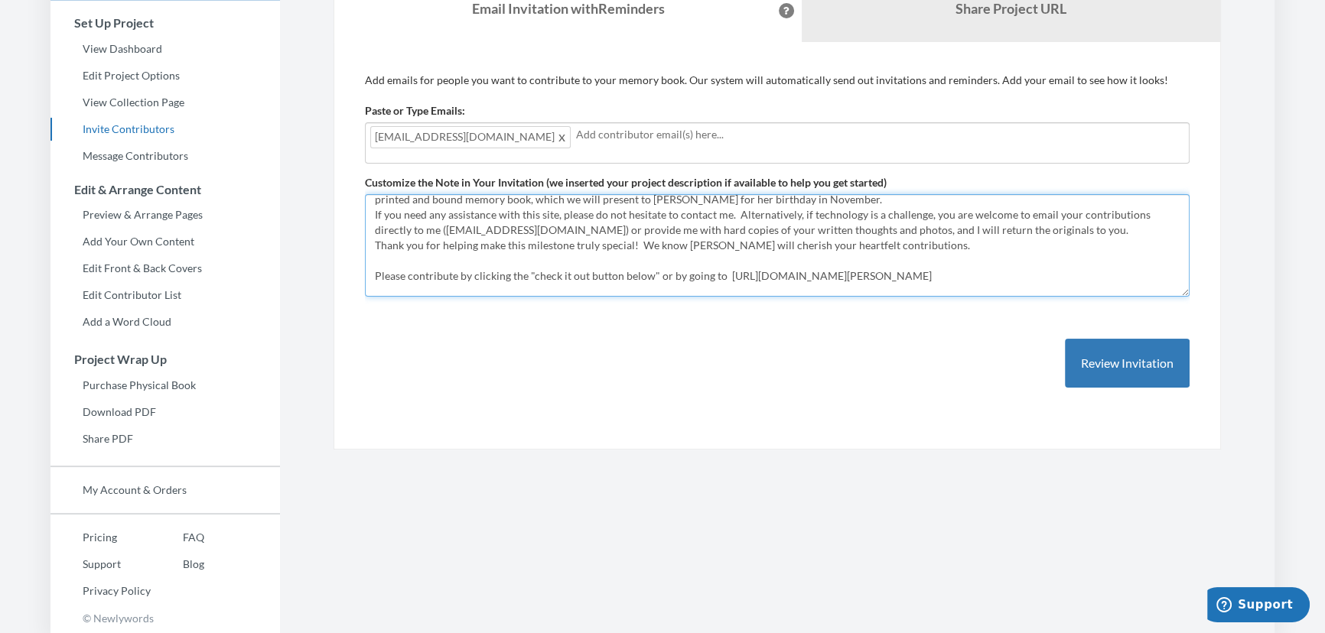
click at [1056, 231] on textarea "[PERSON_NAME]’ 90th birthday ! We invite you to help commemorate this special m…" at bounding box center [777, 245] width 825 height 103
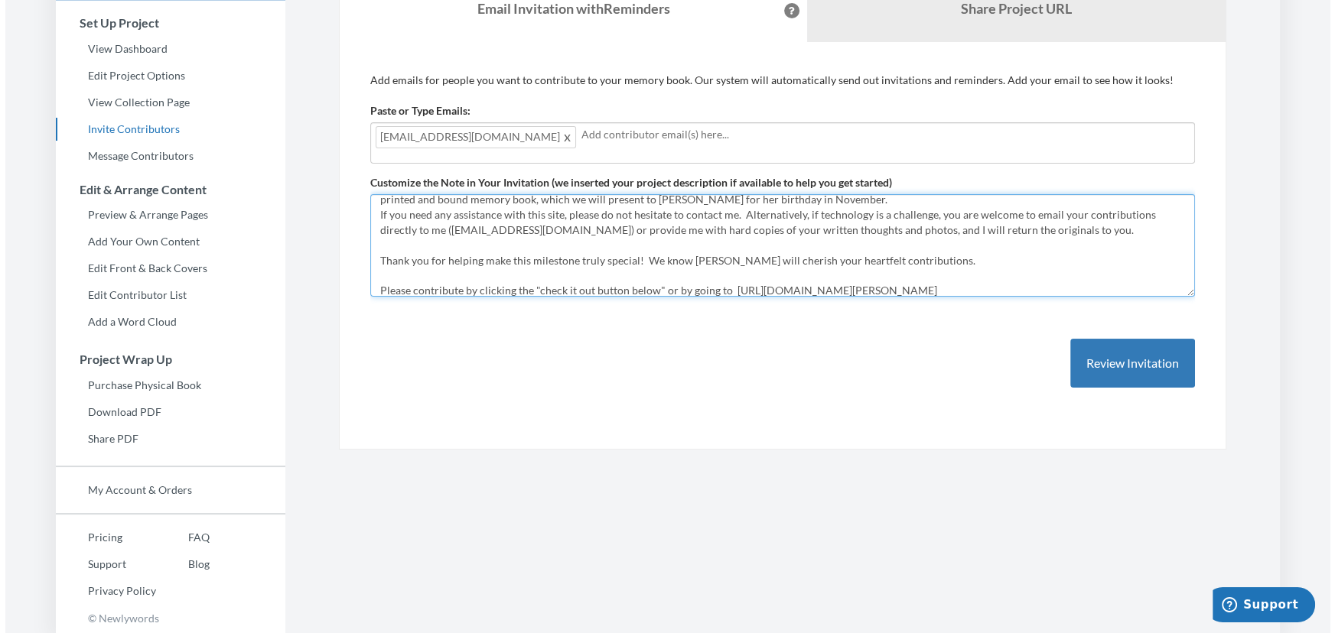
scroll to position [138, 0]
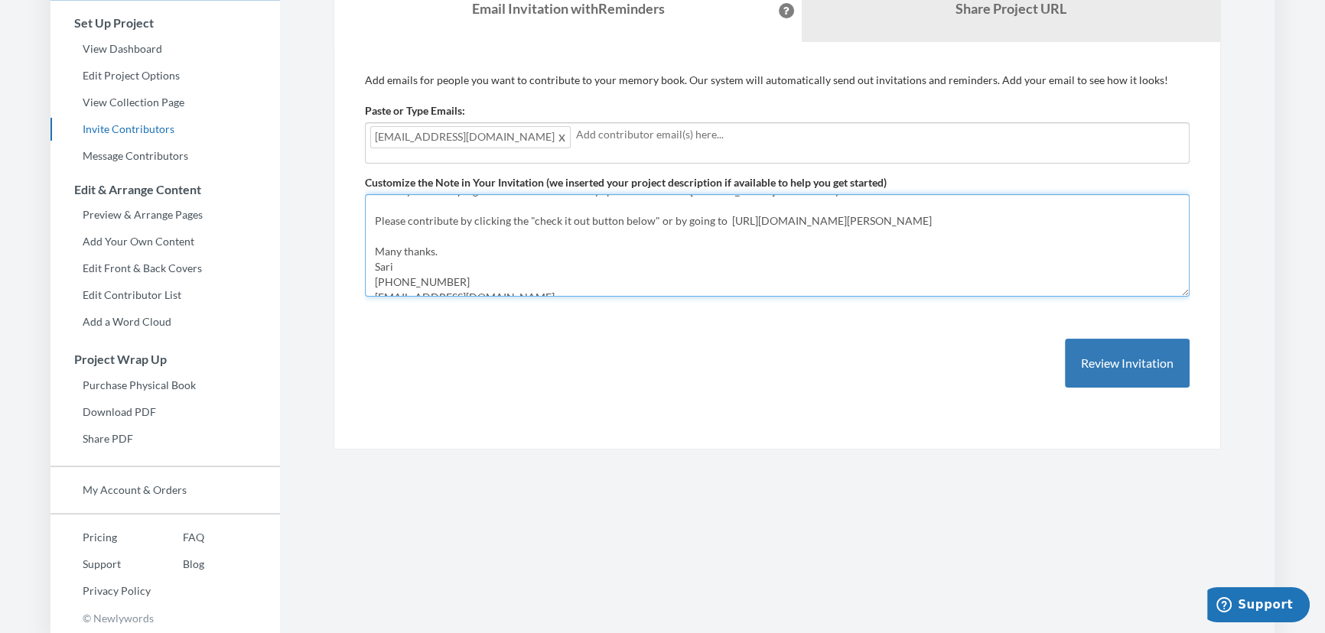
click at [587, 220] on textarea "[PERSON_NAME]’ 90th birthday ! We invite you to help commemorate this special m…" at bounding box center [777, 245] width 825 height 103
type textarea "[PERSON_NAME]’ 90th birthday ! We invite you to help commemorate this special m…"
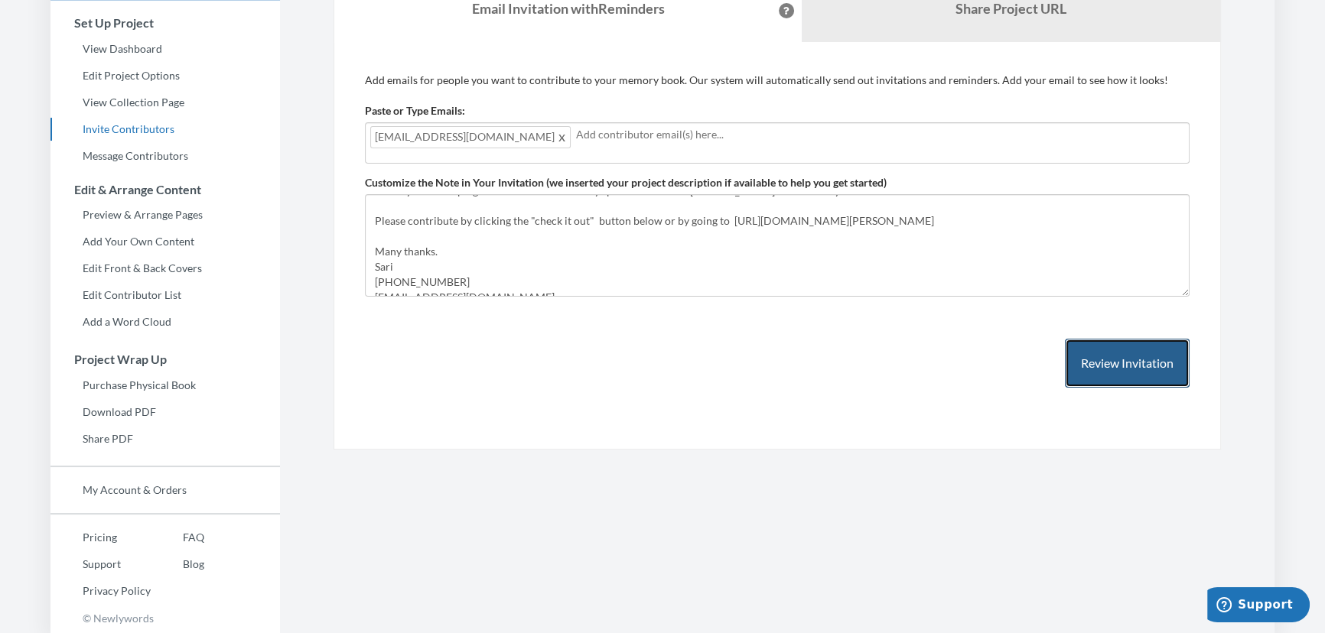
click at [1124, 364] on button "Review Invitation" at bounding box center [1127, 364] width 125 height 50
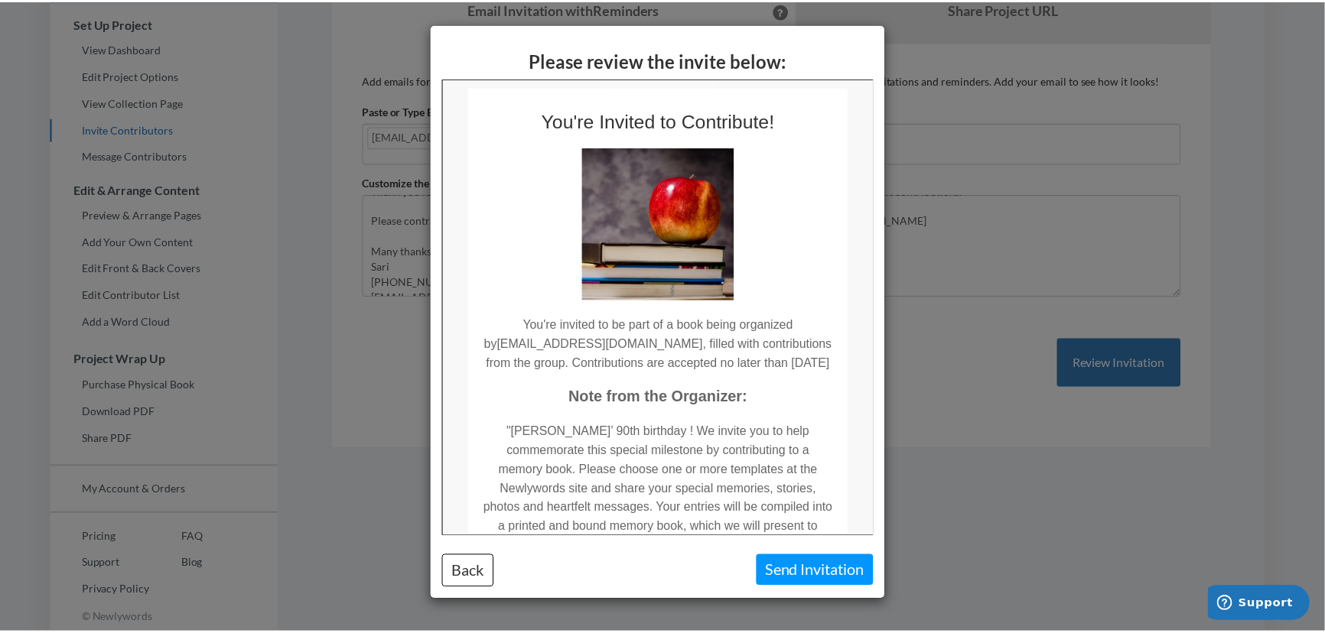
scroll to position [0, 0]
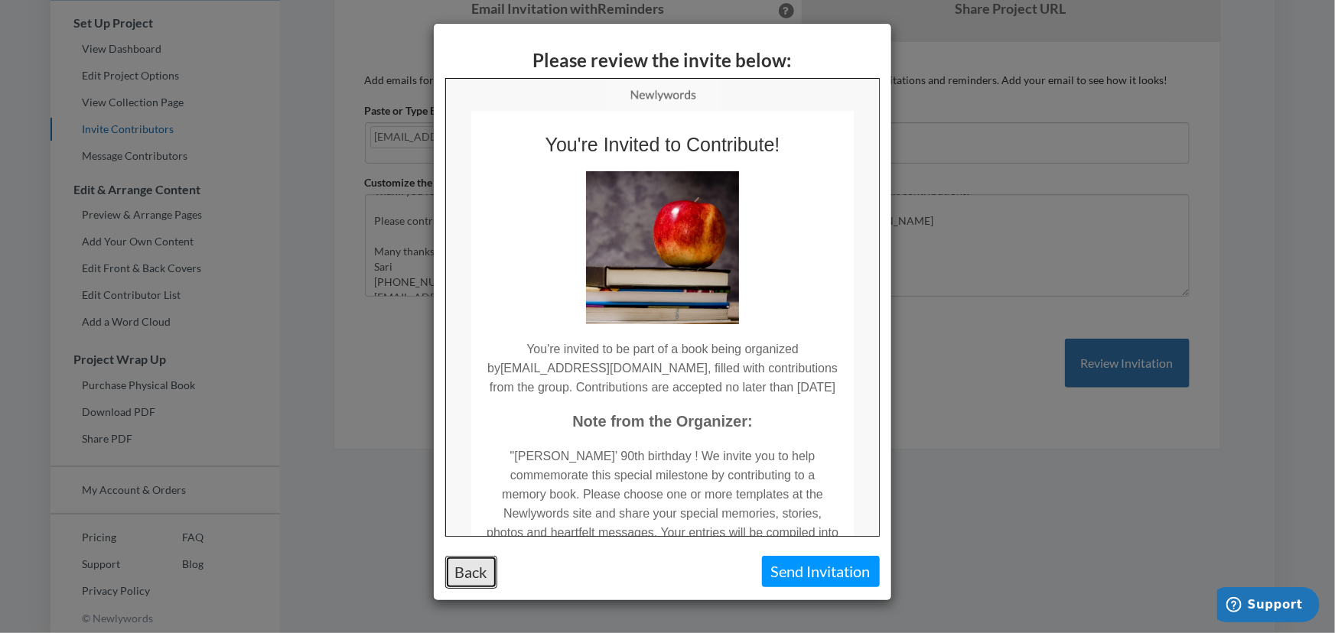
click at [489, 571] on button "Back" at bounding box center [471, 572] width 52 height 33
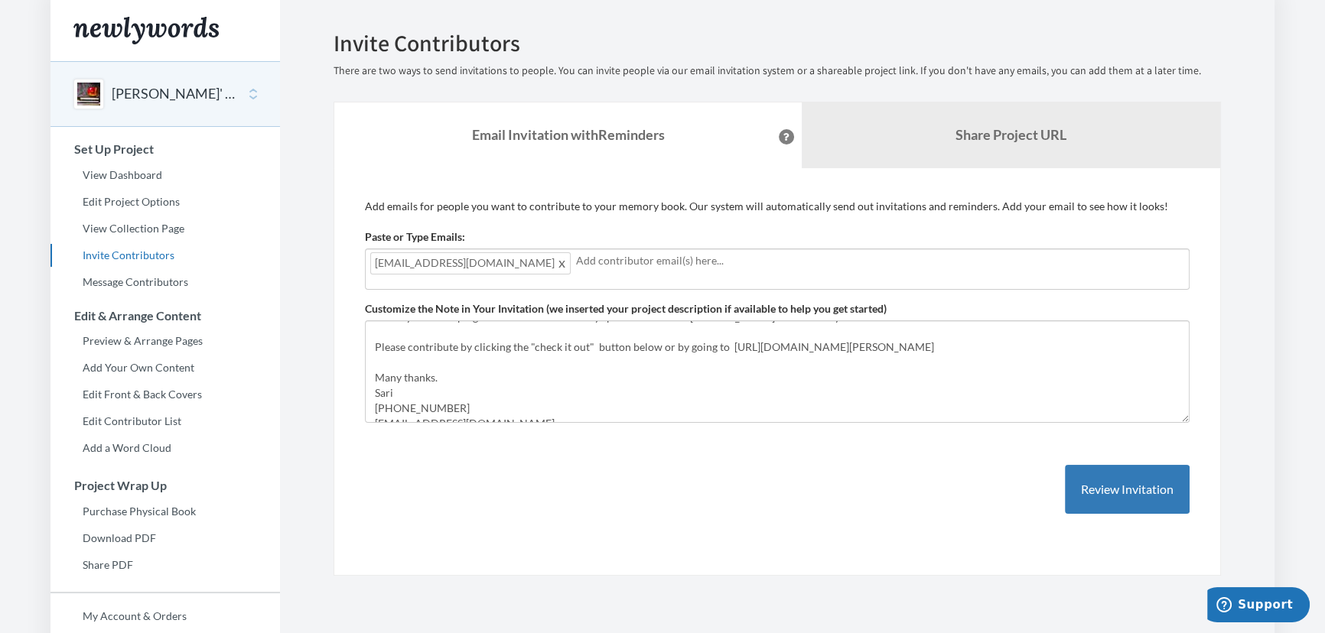
click at [248, 91] on div "[PERSON_NAME]' 90th Birthday Memory Book" at bounding box center [164, 94] width 229 height 66
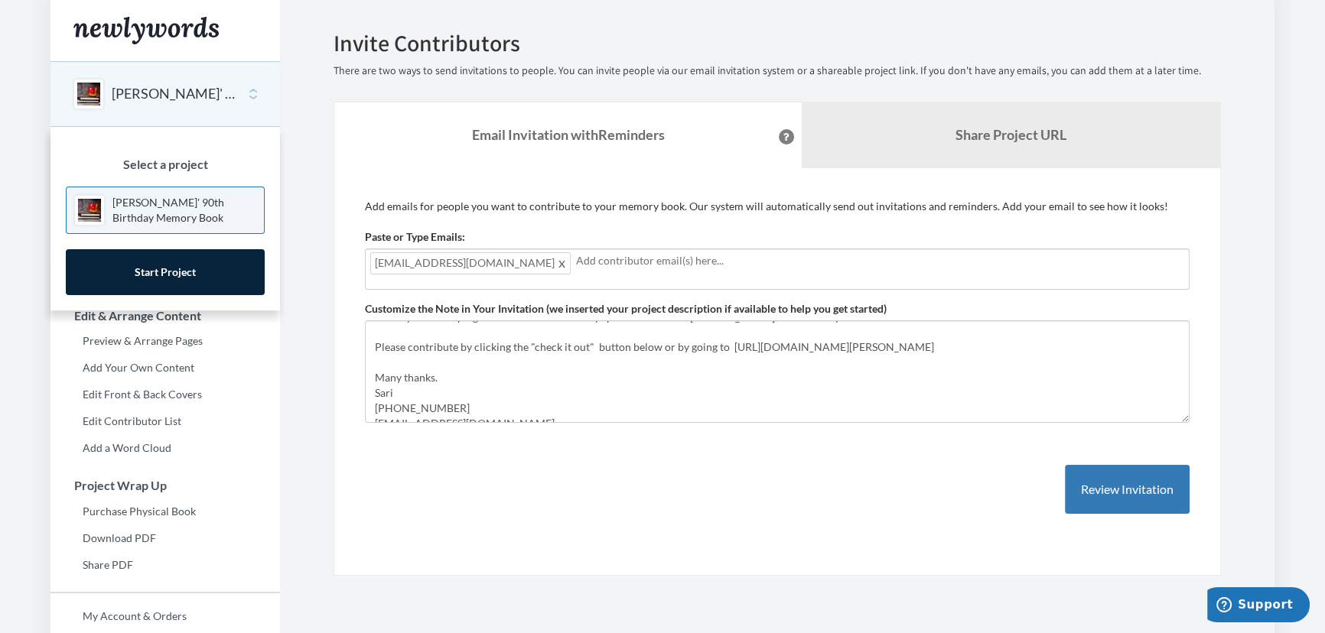
click at [251, 91] on div "[PERSON_NAME]' 90th Birthday Memory Book" at bounding box center [164, 94] width 229 height 66
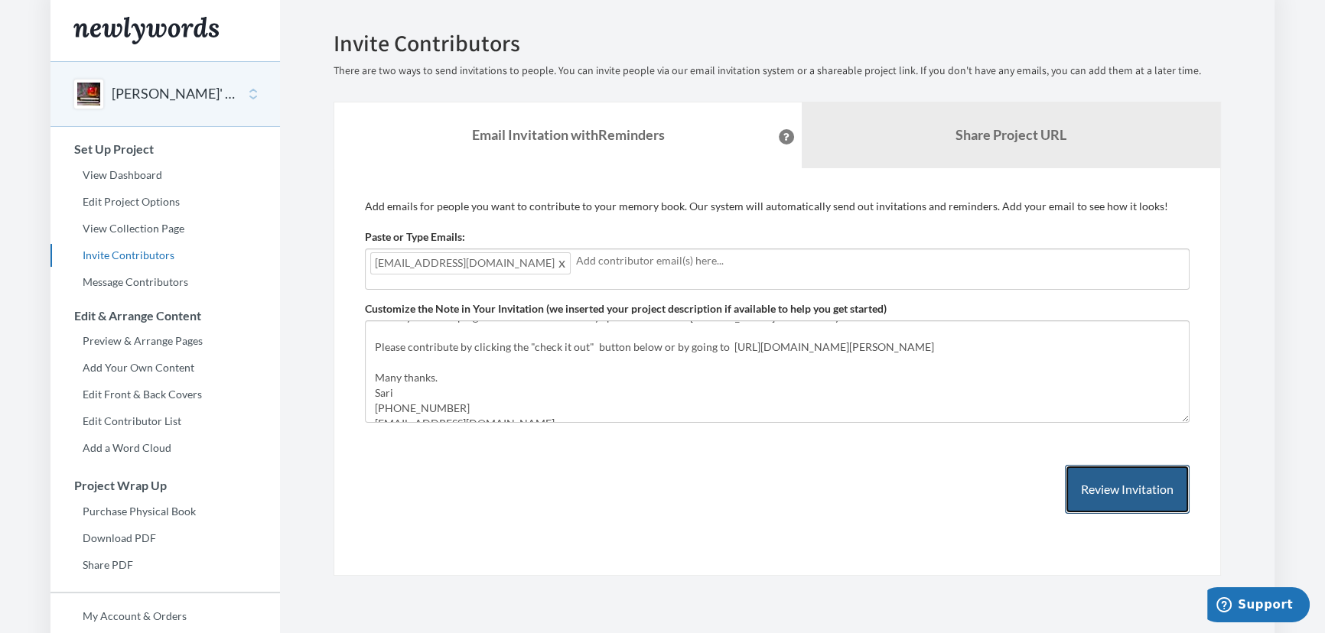
click at [1126, 486] on button "Review Invitation" at bounding box center [1127, 490] width 125 height 50
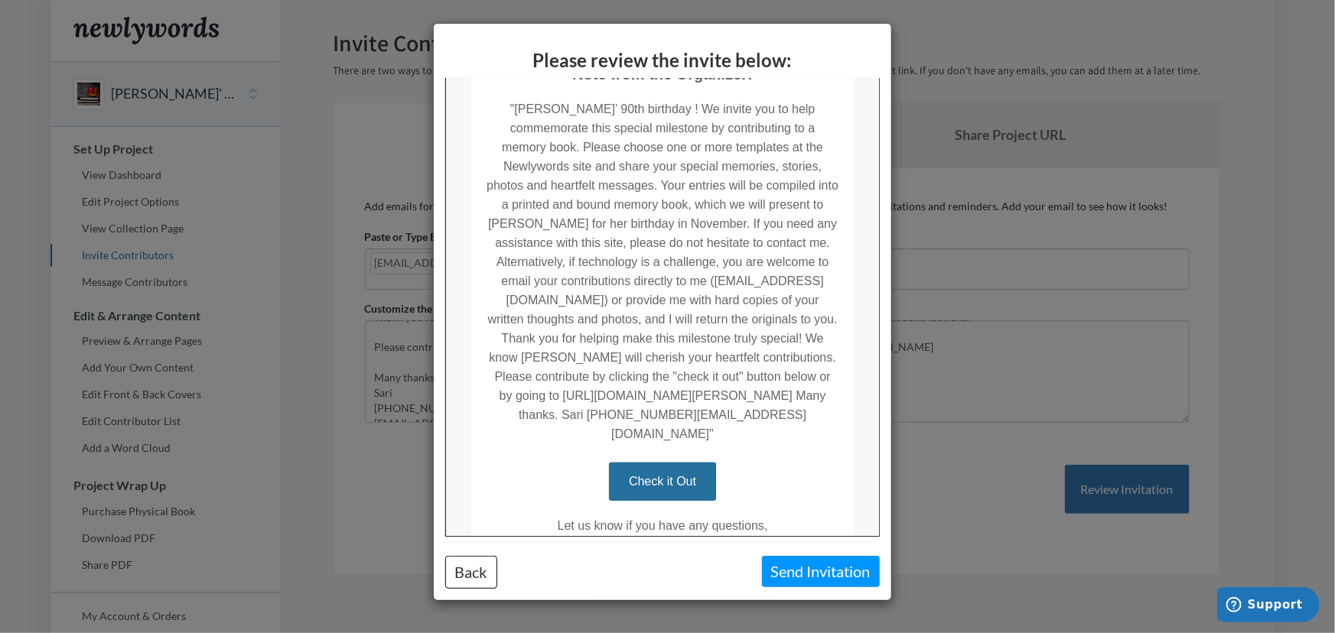
scroll to position [412, 0]
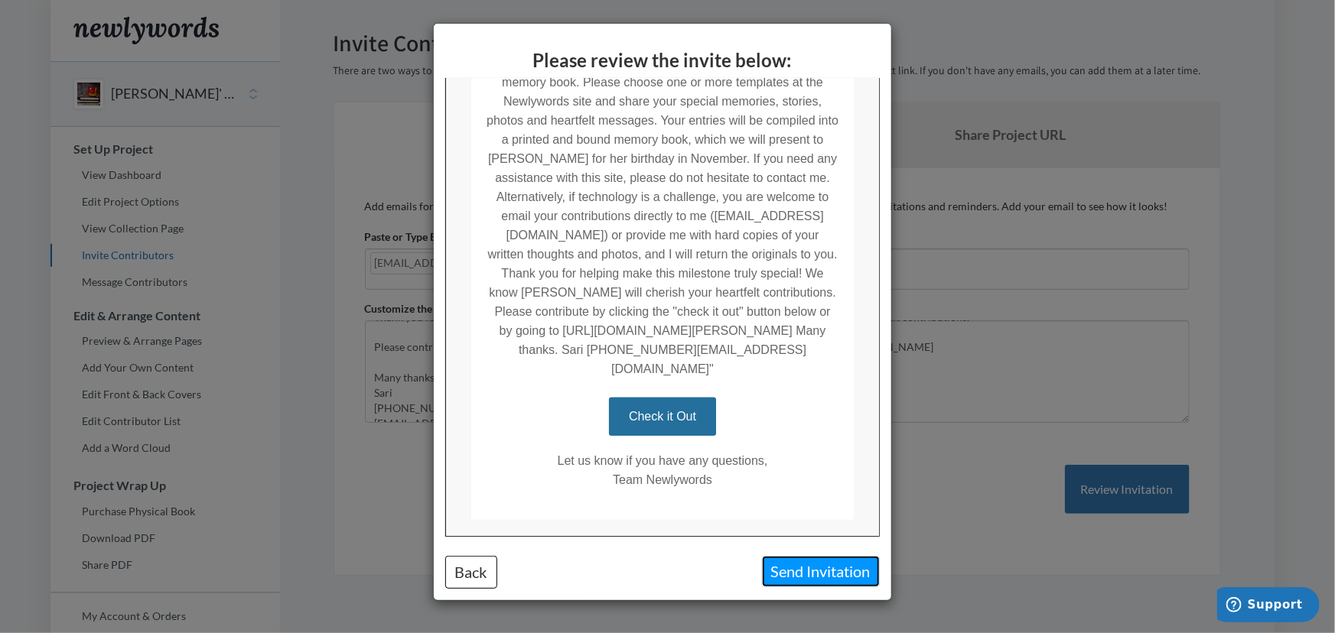
click at [819, 571] on button "Send Invitation" at bounding box center [821, 571] width 118 height 31
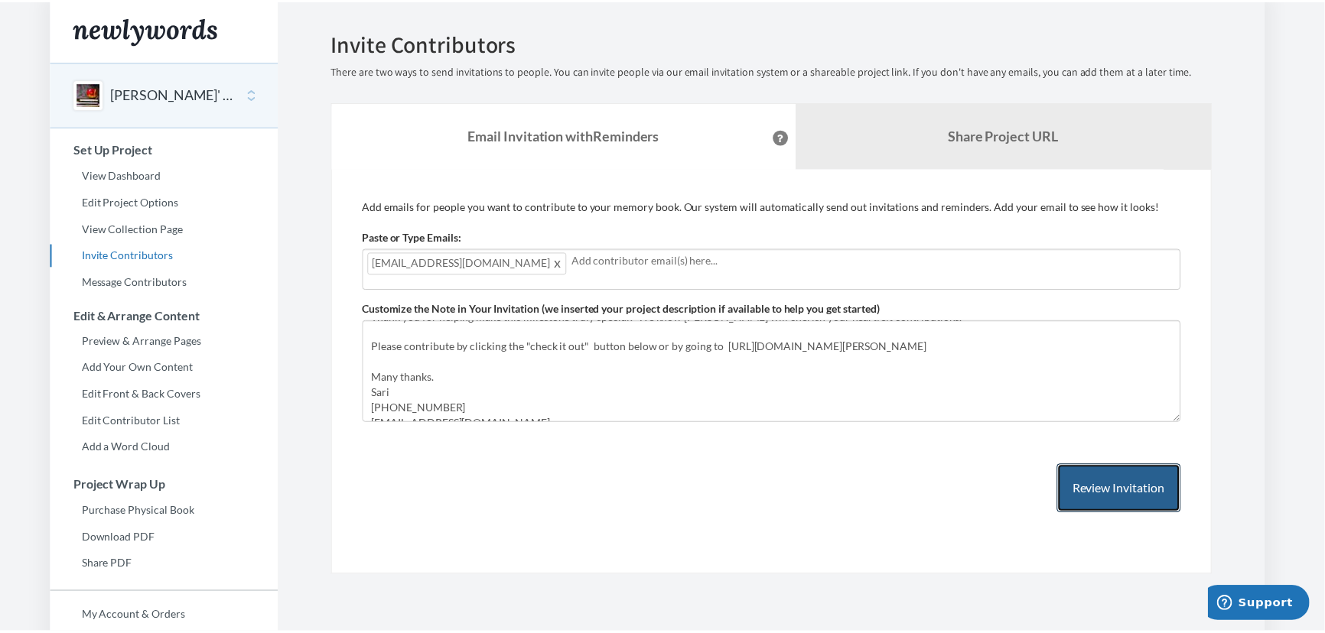
scroll to position [11, 0]
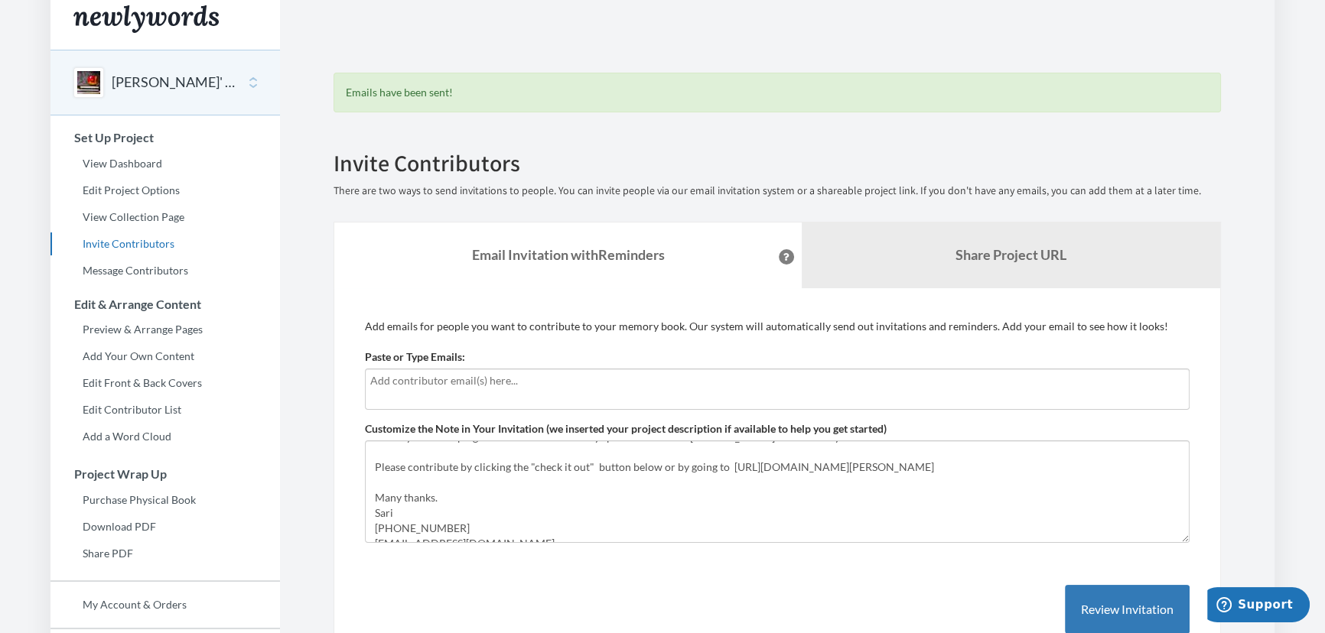
click at [571, 386] on input "text" at bounding box center [777, 381] width 814 height 17
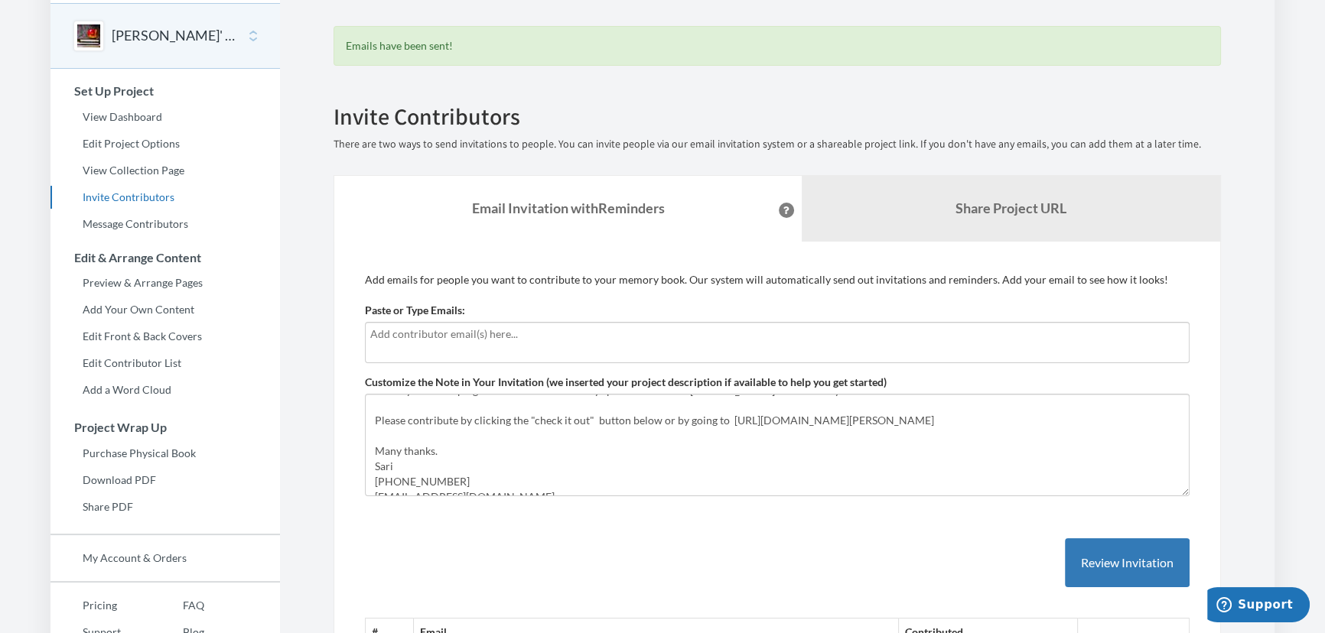
scroll to position [81, 0]
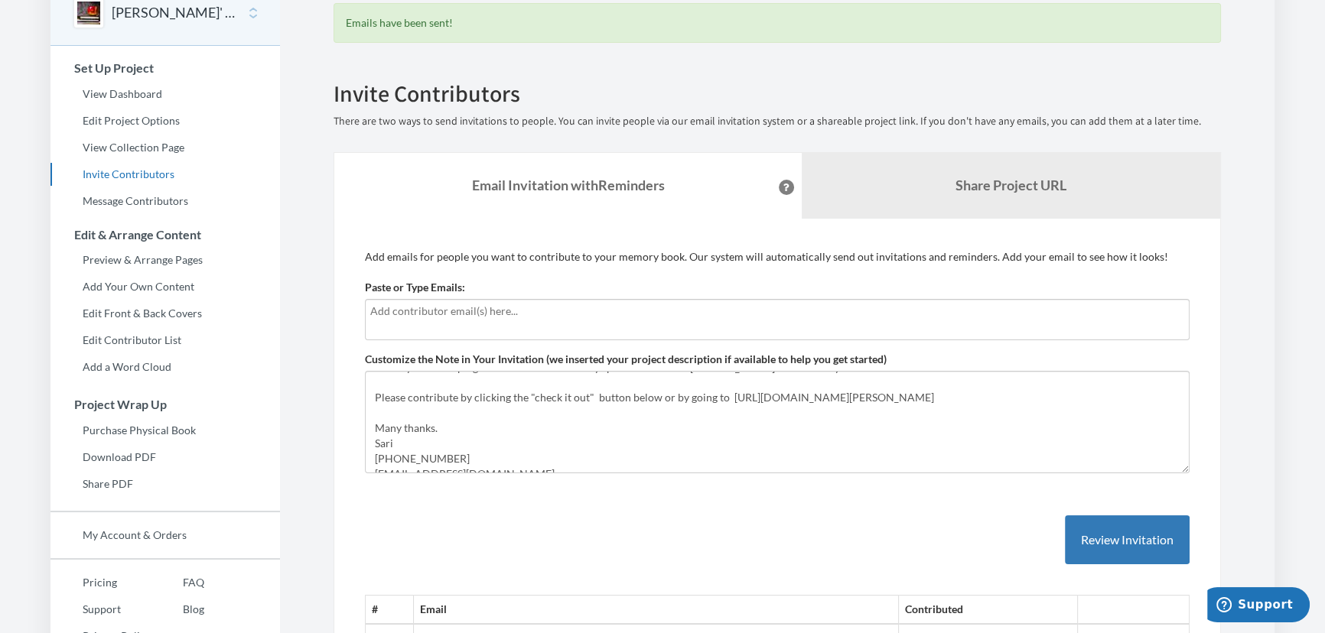
click at [539, 312] on input "text" at bounding box center [777, 311] width 814 height 17
type input "[EMAIL_ADDRESS][DOMAIN_NAME]"
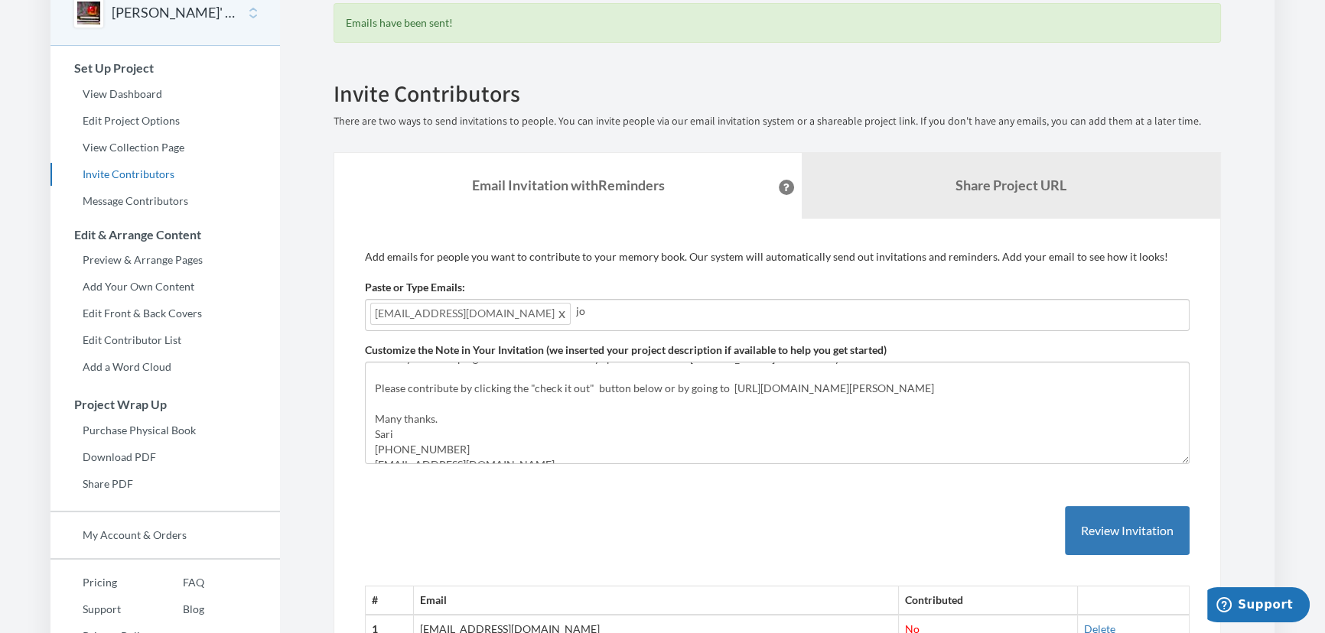
type input "j"
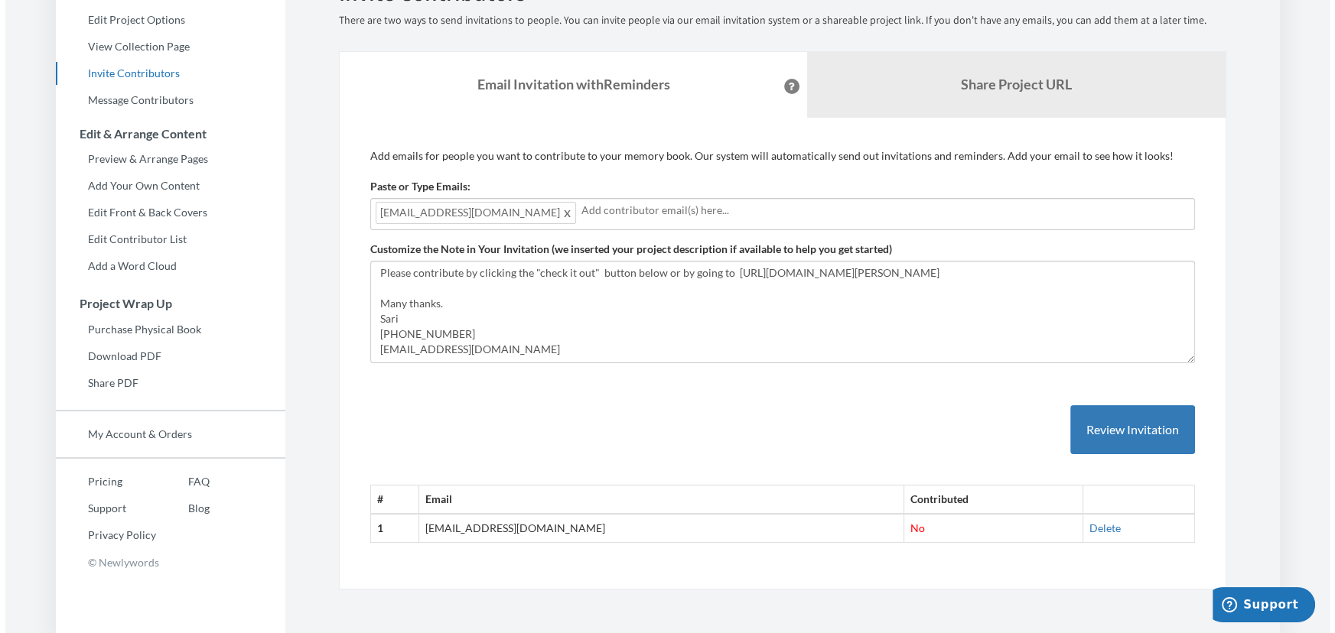
scroll to position [184, 0]
click at [1142, 435] on button "Review Invitation" at bounding box center [1127, 429] width 125 height 50
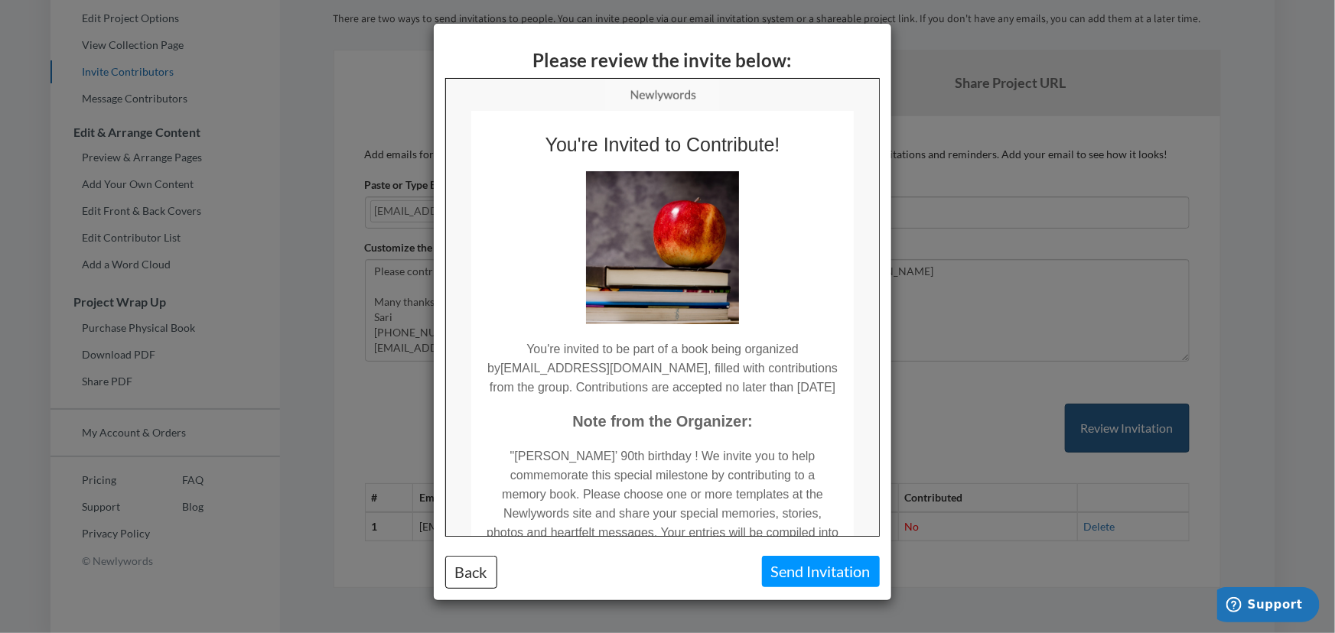
scroll to position [0, 0]
click at [1288, 220] on div "Please review the invite below: Back Send Invitation" at bounding box center [667, 316] width 1335 height 633
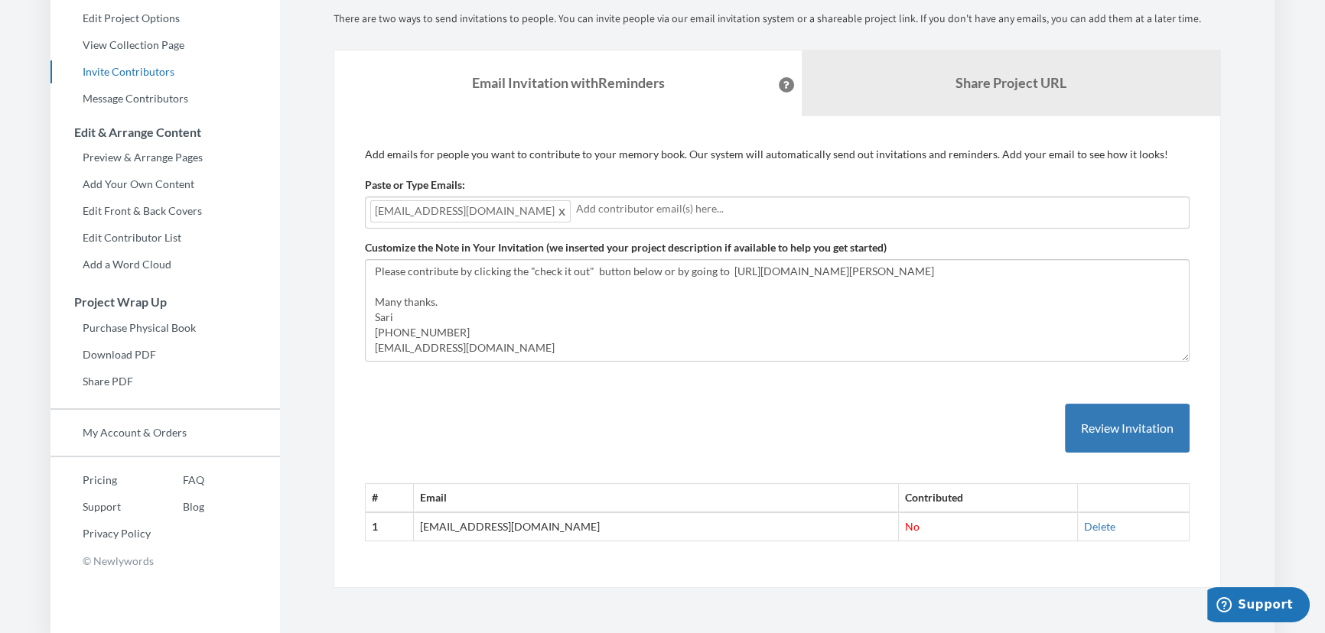
click at [586, 213] on input "text" at bounding box center [880, 208] width 608 height 17
type input "[PERSON_NAME][EMAIL_ADDRESS][DOMAIN_NAME]"
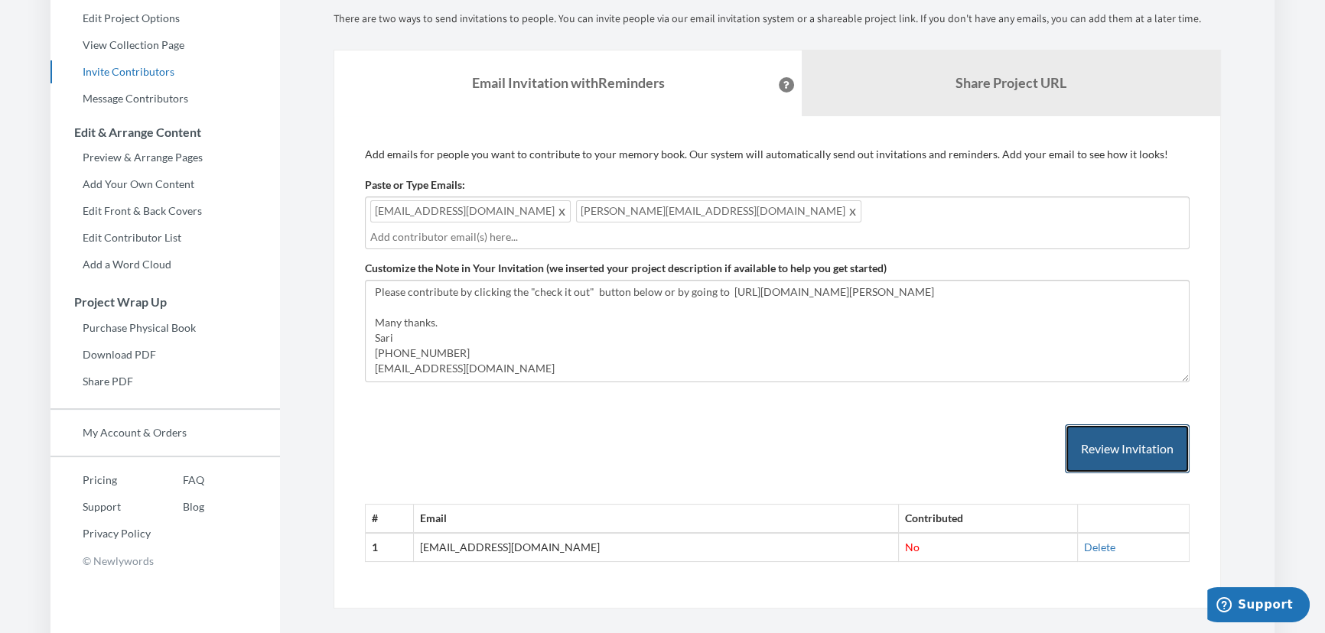
click at [1097, 425] on button "Review Invitation" at bounding box center [1127, 450] width 125 height 50
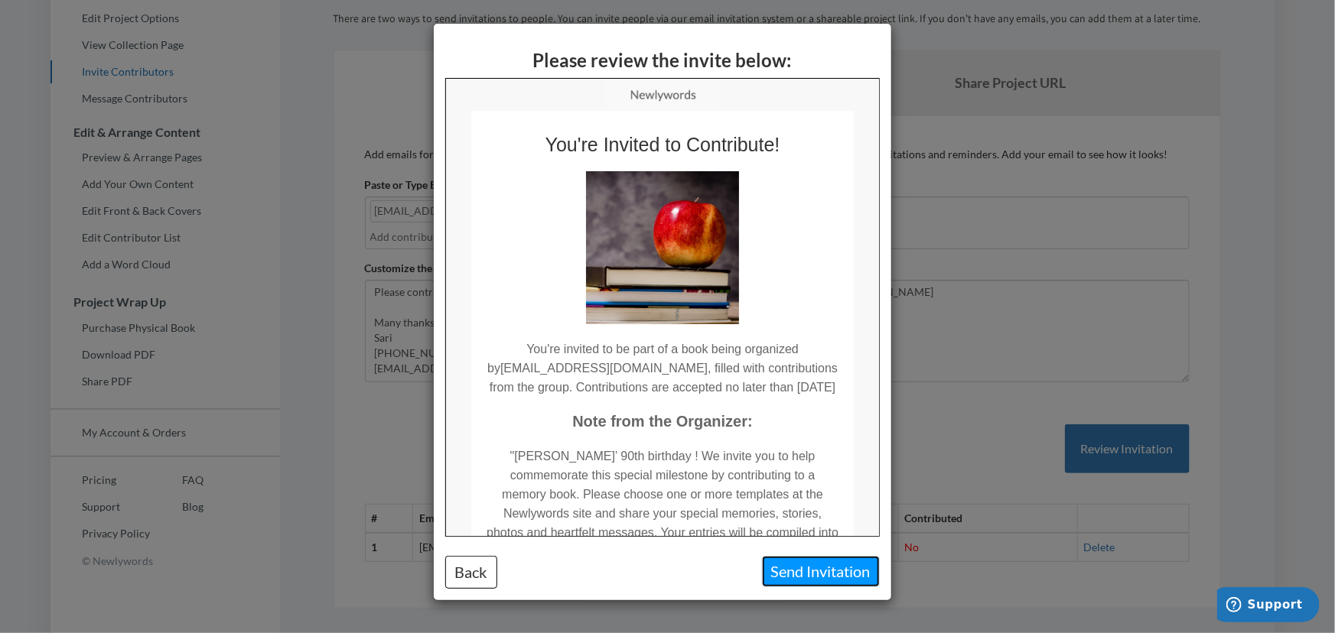
click at [840, 566] on button "Send Invitation" at bounding box center [821, 571] width 118 height 31
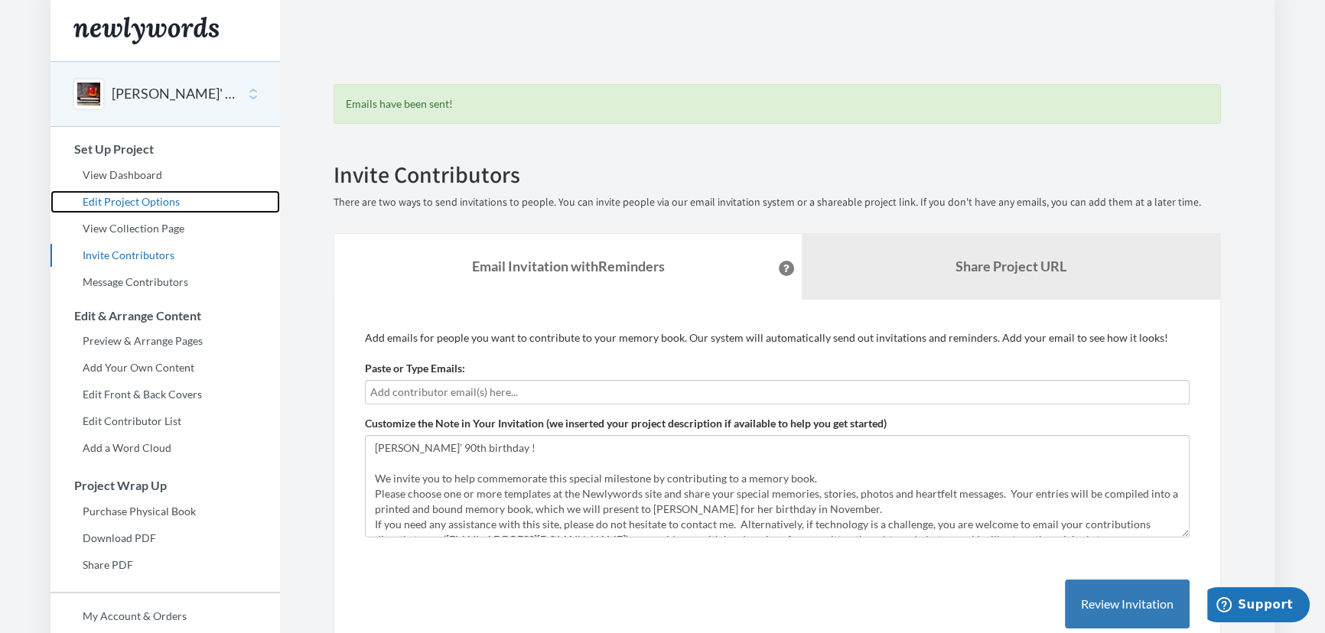
click at [133, 200] on link "Edit Project Options" at bounding box center [164, 201] width 229 height 23
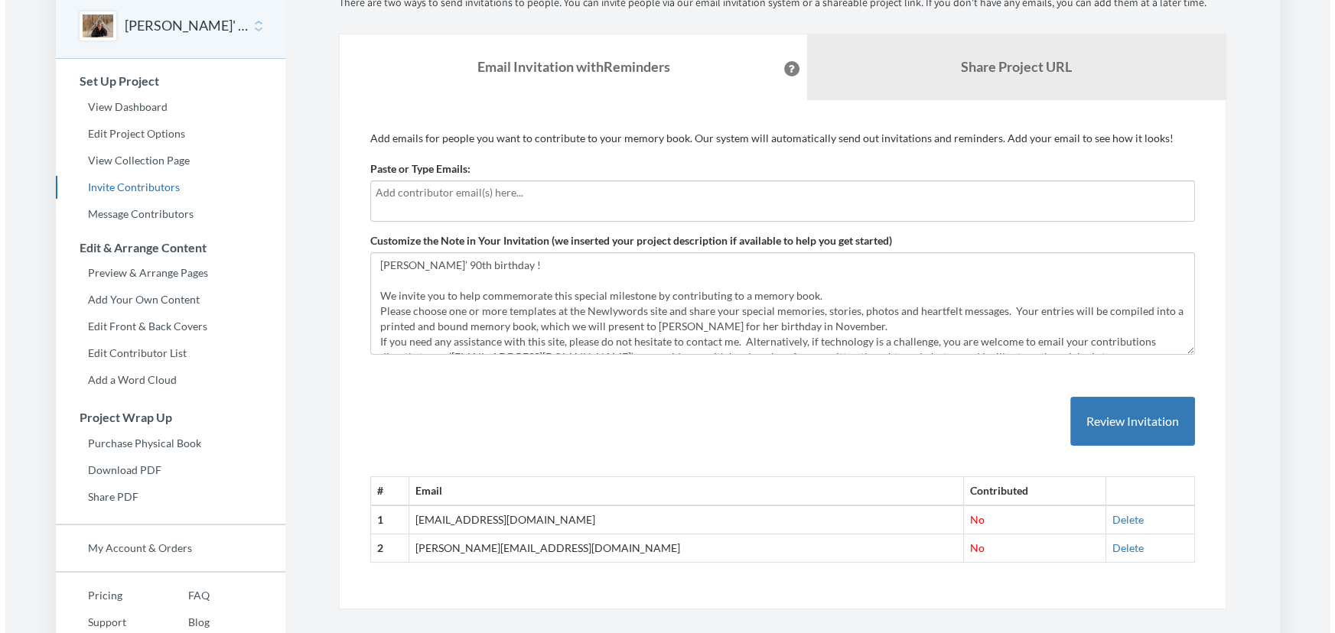
scroll to position [126, 0]
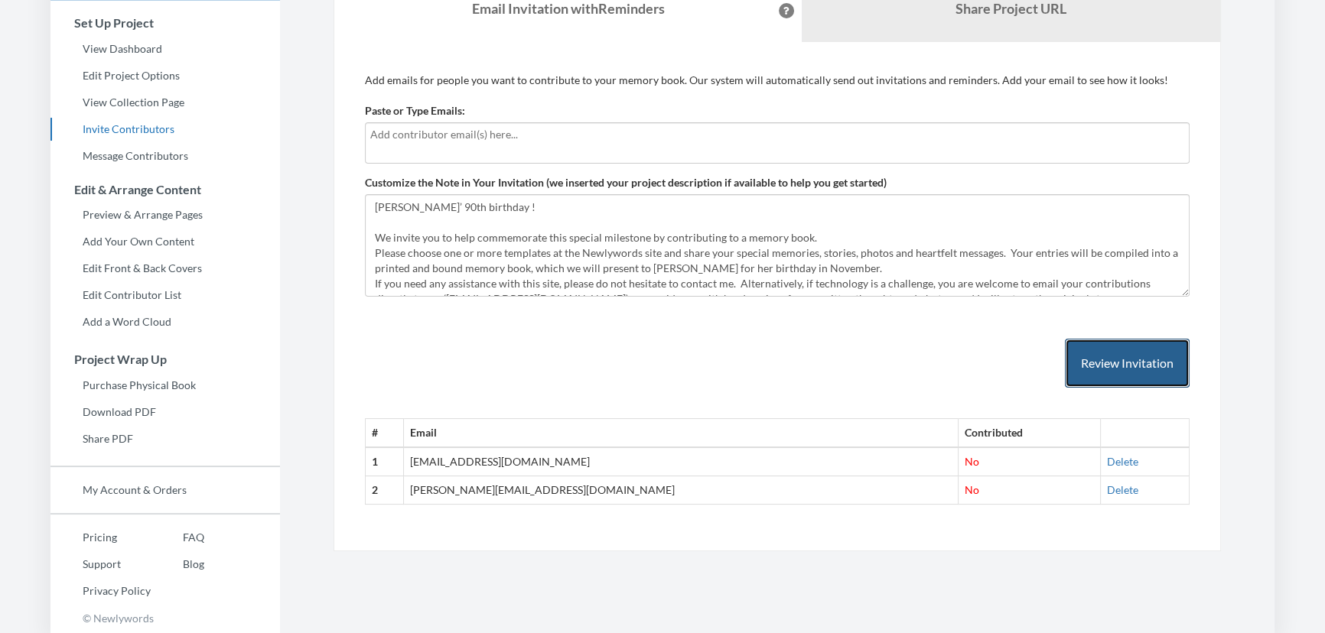
click at [1095, 376] on button "Review Invitation" at bounding box center [1127, 364] width 125 height 50
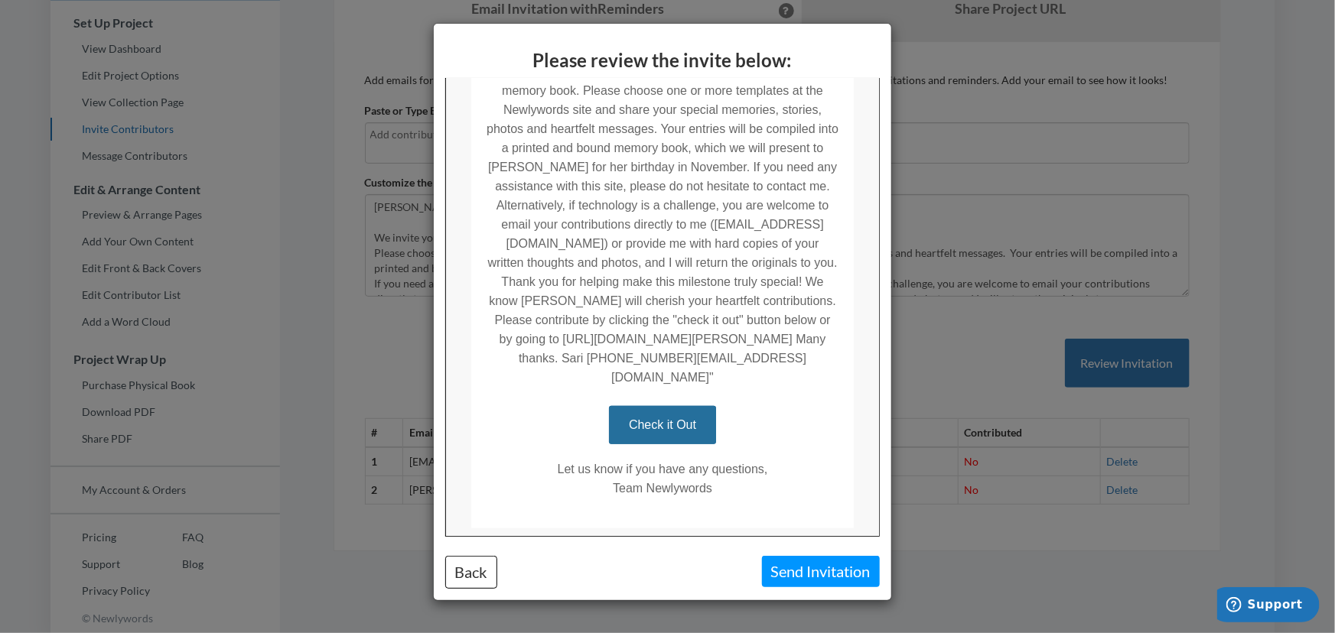
scroll to position [367, 0]
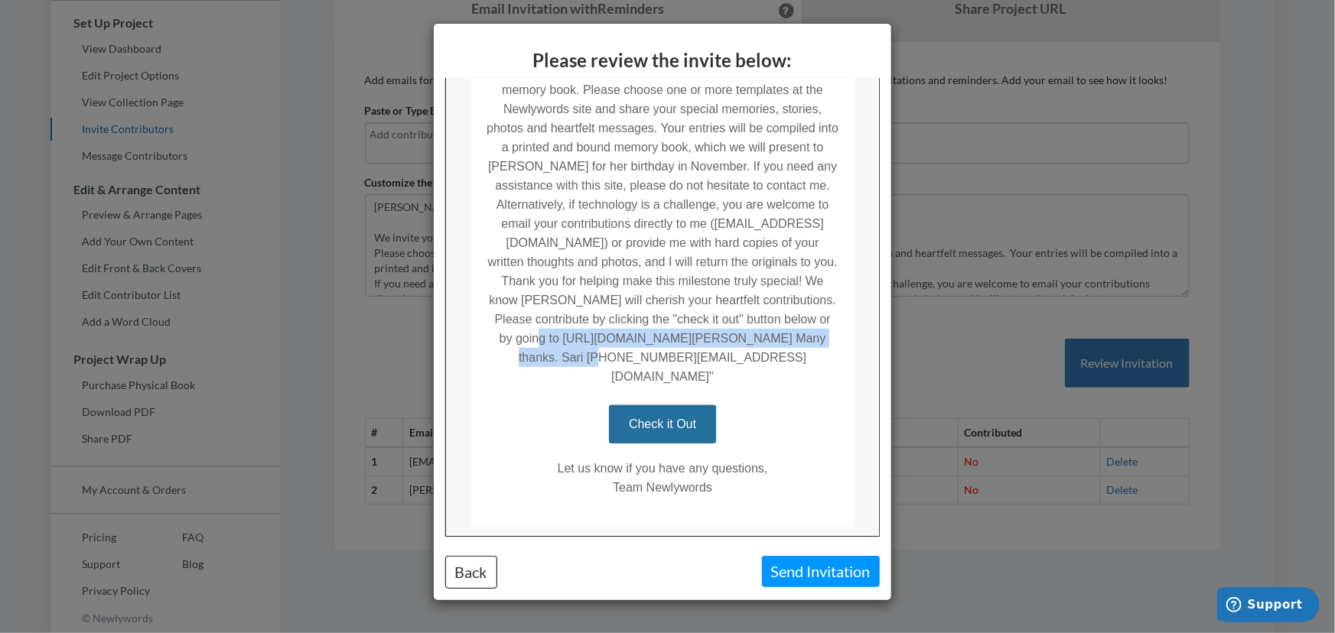
drag, startPoint x: 502, startPoint y: 317, endPoint x: 516, endPoint y: 331, distance: 20.6
click at [516, 331] on td ""Phyllis’ 90th birthday ! We invite you to help commemorate this special milest…" at bounding box center [661, 206] width 382 height 360
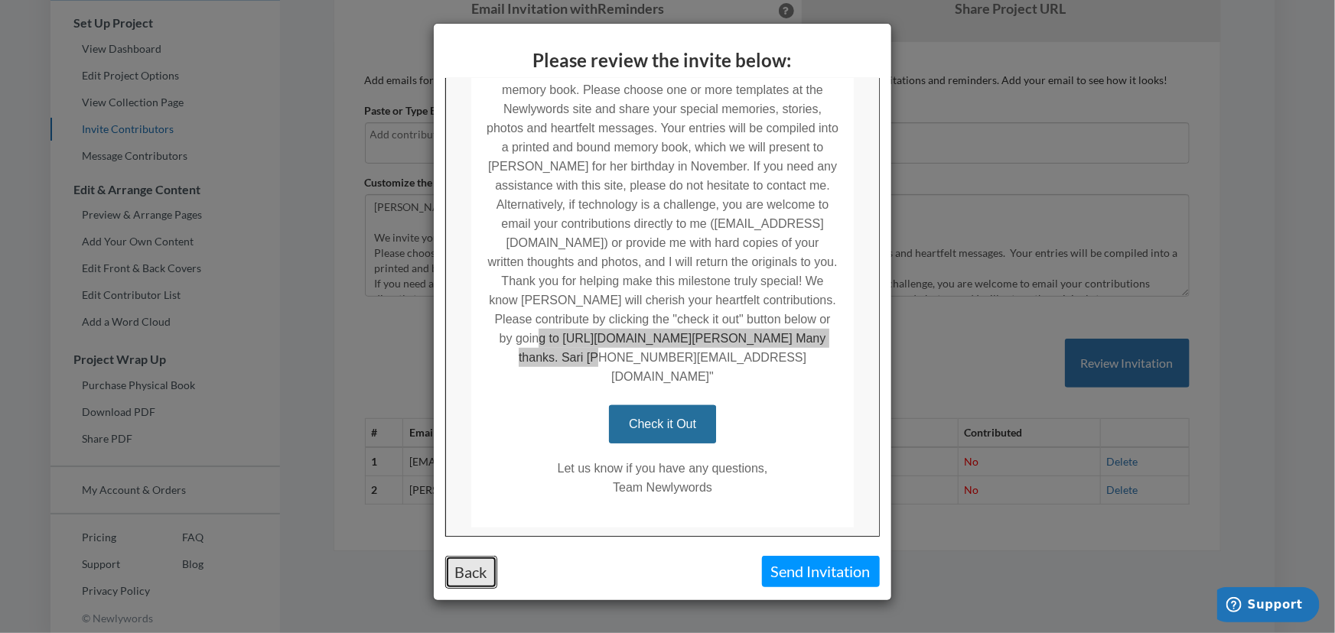
click at [474, 568] on button "Back" at bounding box center [471, 572] width 52 height 33
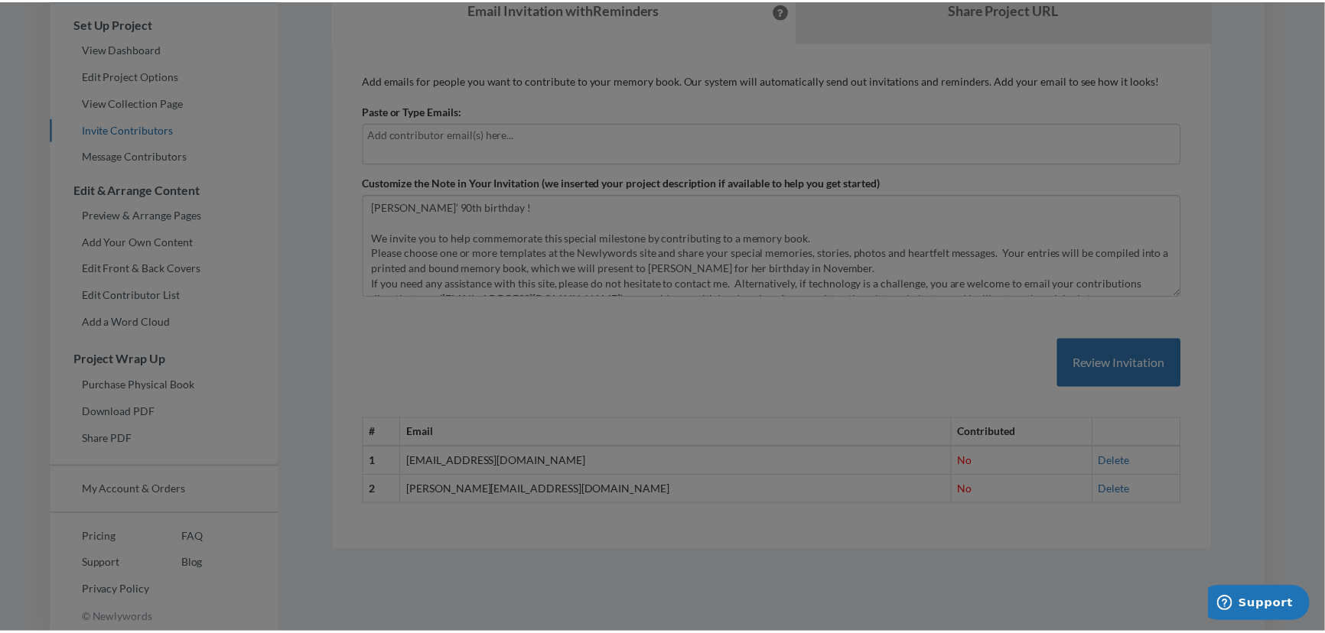
scroll to position [0, 0]
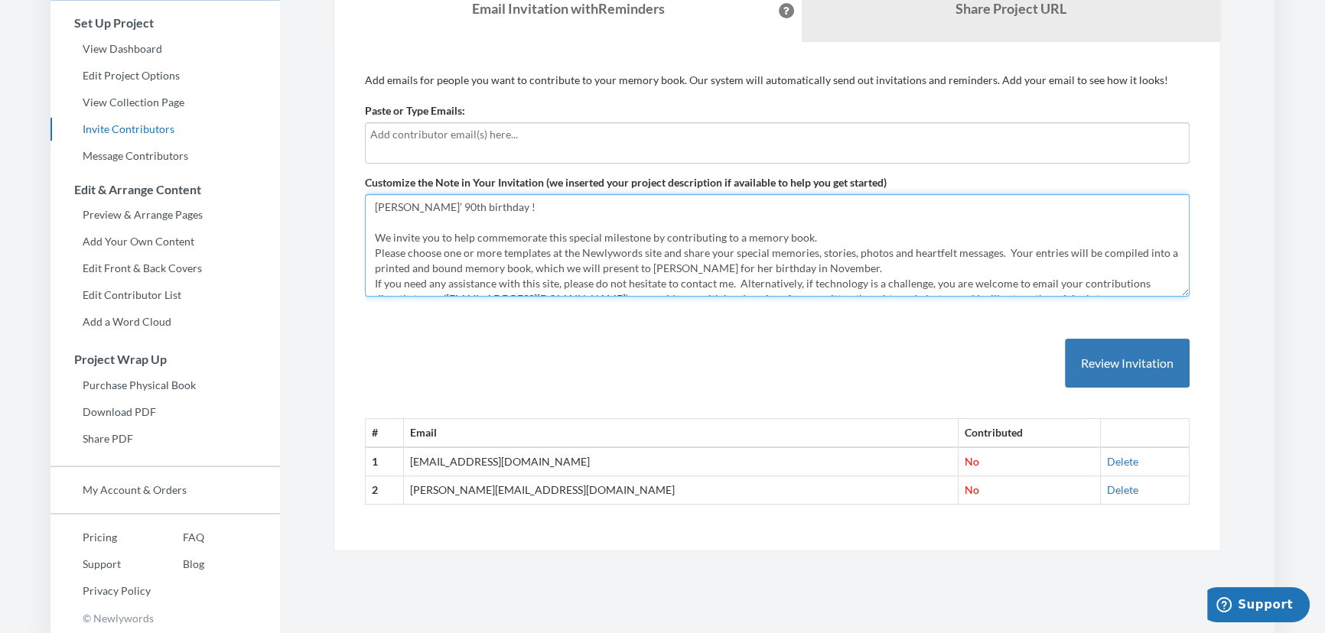
click at [604, 250] on textarea "[PERSON_NAME]’ 90th birthday ! We invite you to help commemorate this special m…" at bounding box center [777, 245] width 825 height 103
click at [825, 255] on textarea "[PERSON_NAME]’ 90th birthday ! We invite you to help commemorate this special m…" at bounding box center [777, 245] width 825 height 103
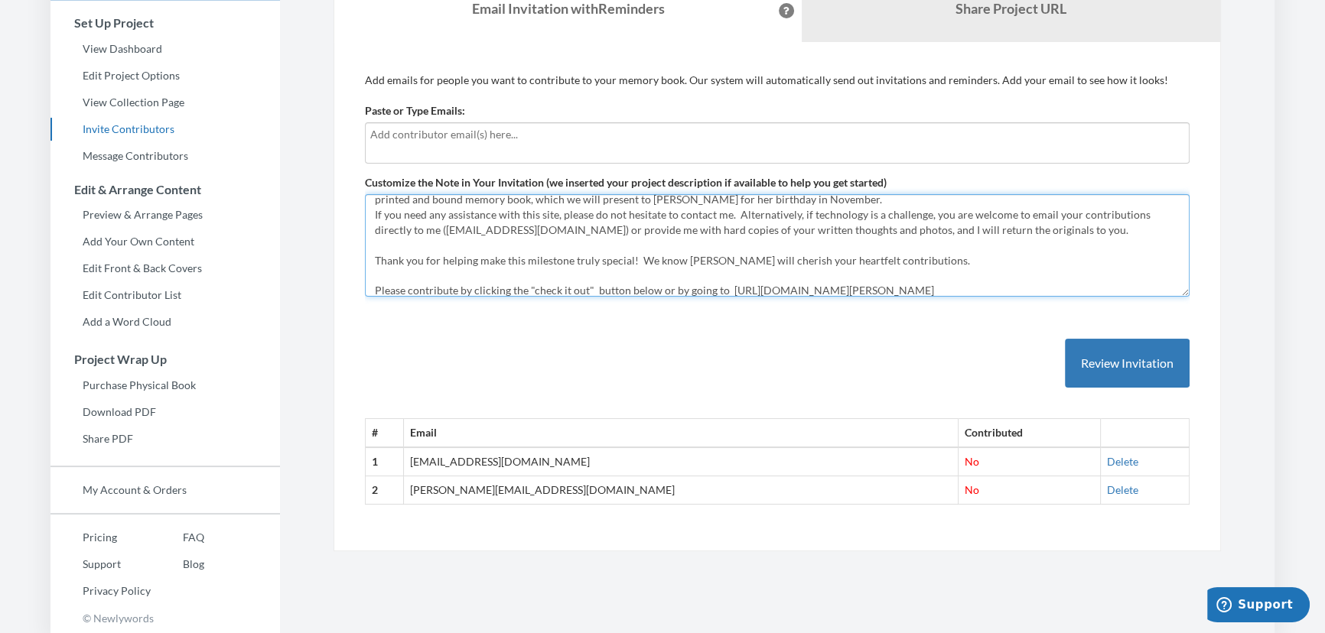
scroll to position [138, 0]
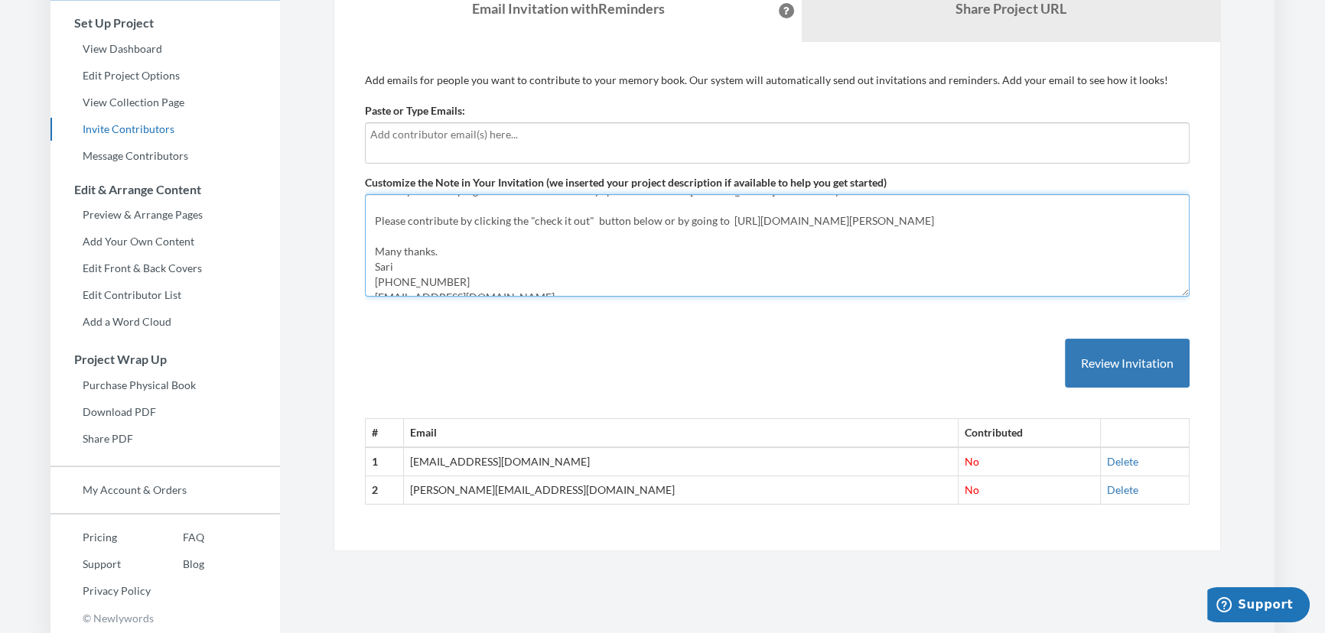
drag, startPoint x: 656, startPoint y: 220, endPoint x: 1017, endPoint y: 236, distance: 361.4
click at [1017, 236] on textarea "[PERSON_NAME]’ 90th birthday ! We invite you to help commemorate this special m…" at bounding box center [777, 245] width 825 height 103
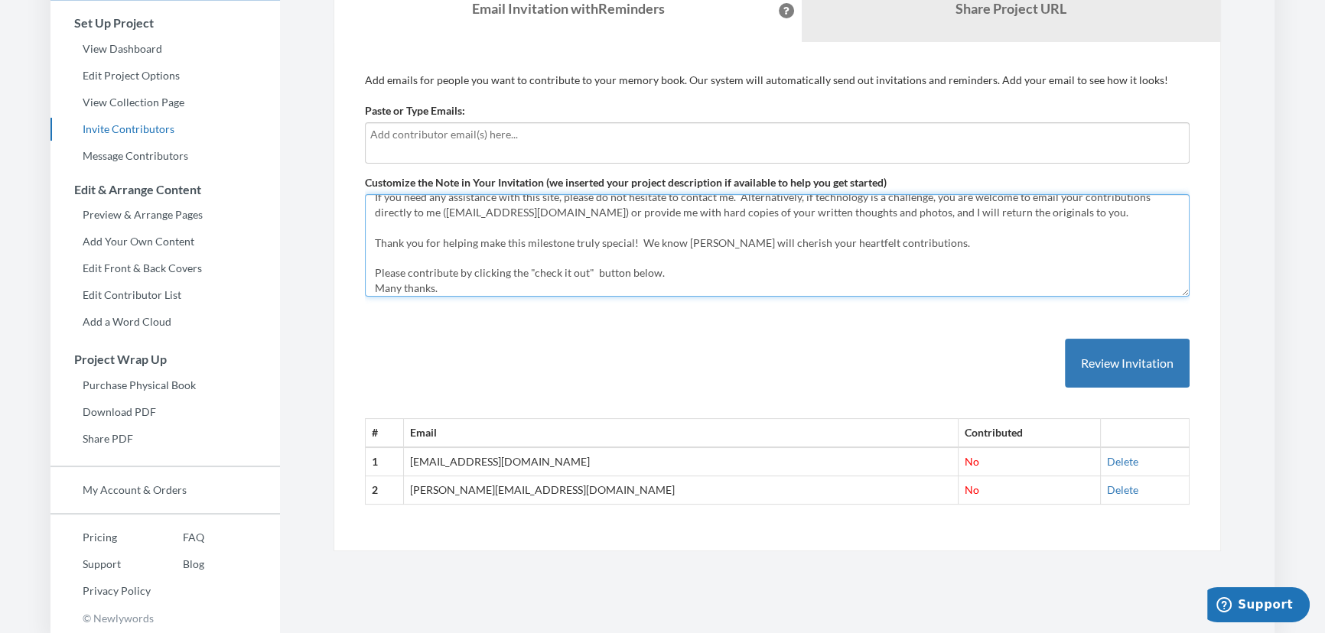
scroll to position [0, 0]
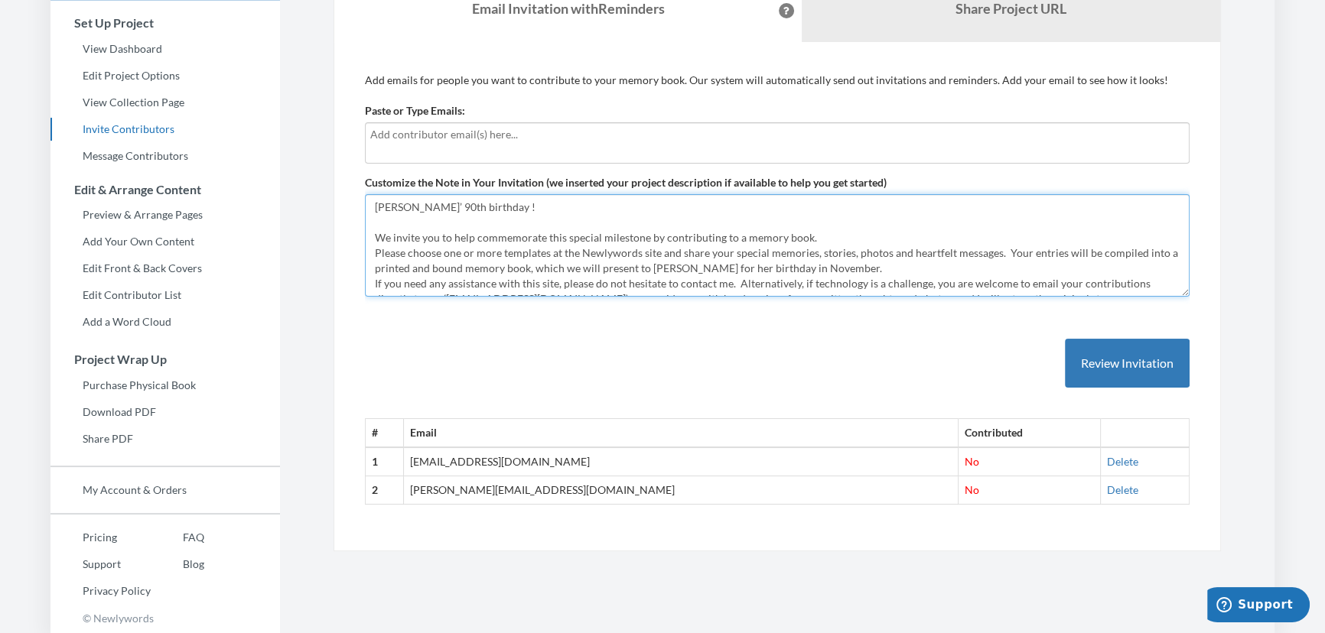
click at [909, 252] on textarea "[PERSON_NAME]’ 90th birthday ! We invite you to help commemorate this special m…" at bounding box center [777, 245] width 825 height 103
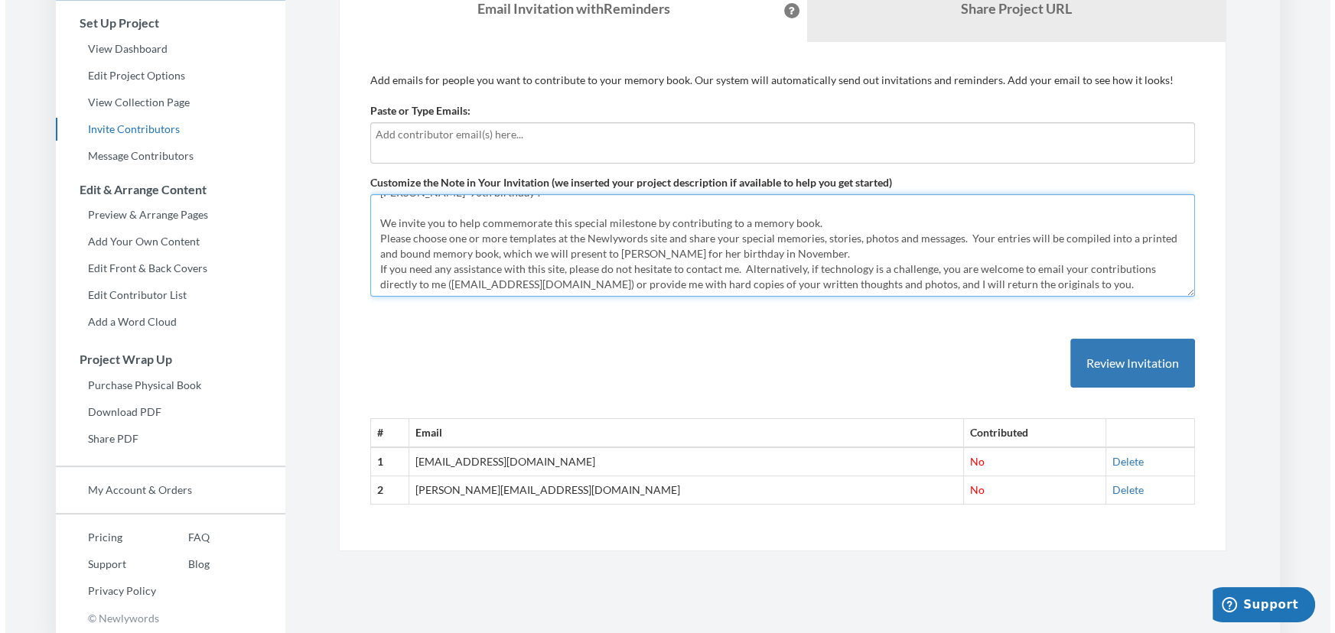
scroll to position [14, 0]
type textarea "Phyllis’ 90th birthday ! We invite you to help commemorate this special milesto…"
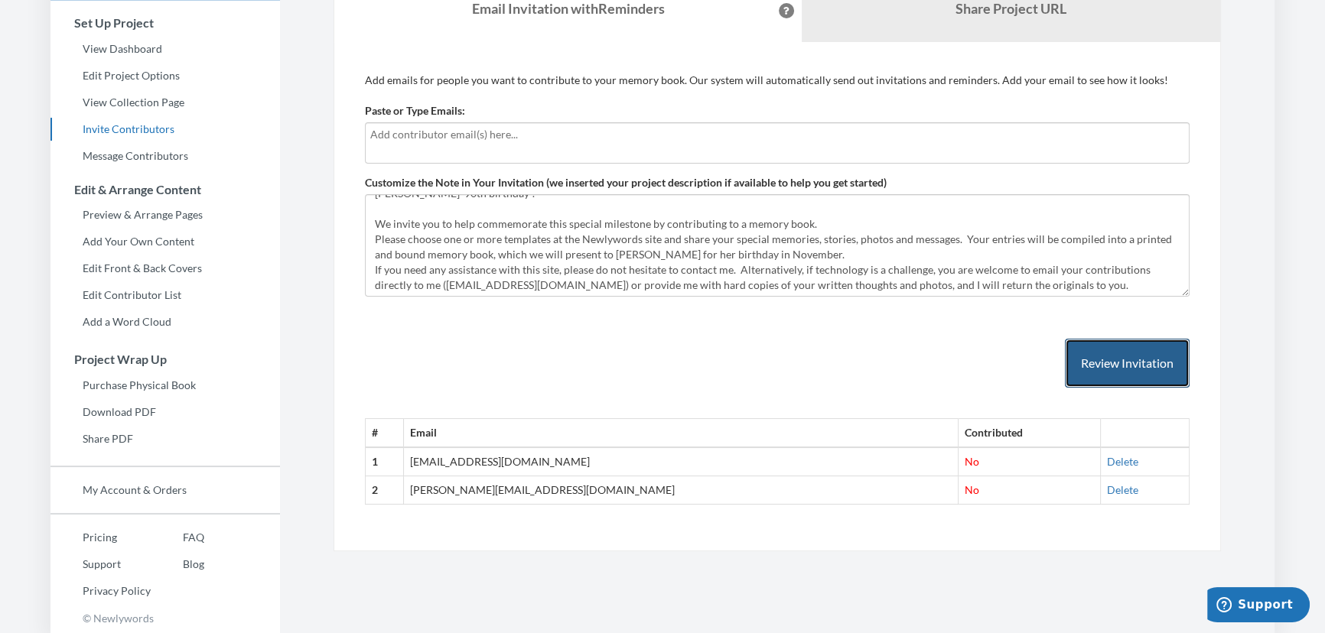
click at [1099, 360] on button "Review Invitation" at bounding box center [1127, 364] width 125 height 50
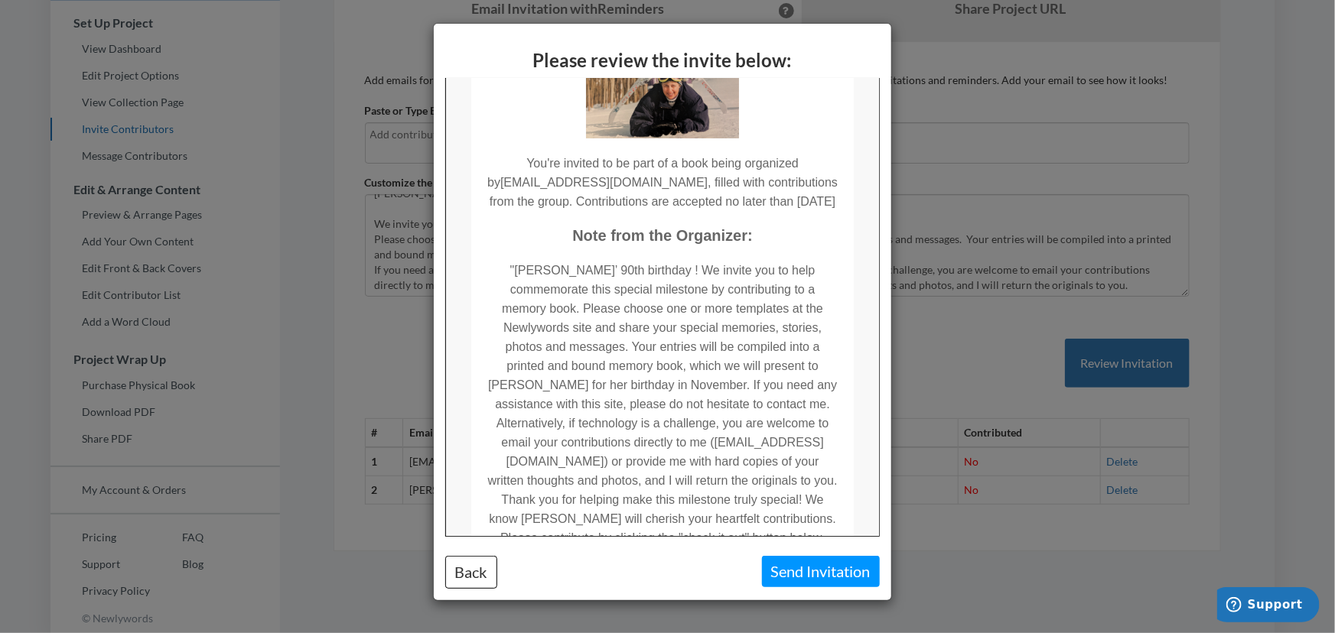
scroll to position [147, 0]
click at [967, 558] on div "Please review the invite below: Back Send Invitation" at bounding box center [667, 316] width 1335 height 633
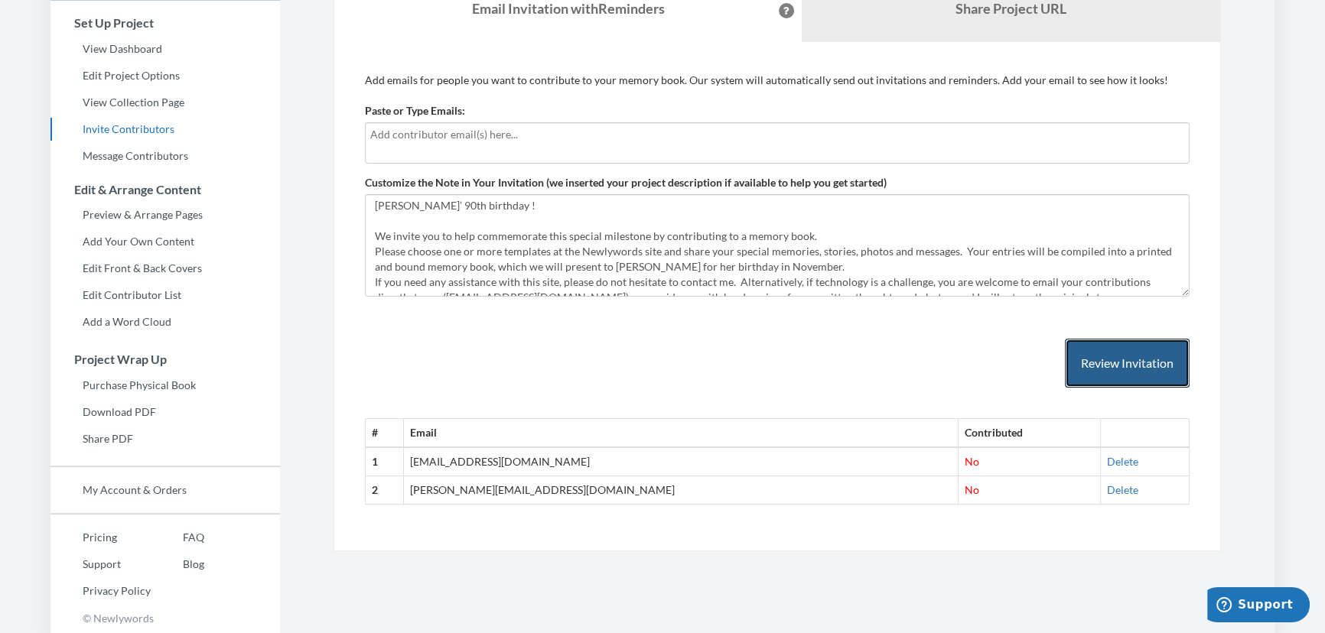
scroll to position [0, 0]
click at [540, 142] on div at bounding box center [777, 142] width 825 height 41
click at [532, 132] on input "text" at bounding box center [777, 134] width 814 height 17
